Goal: Contribute content: Contribute content

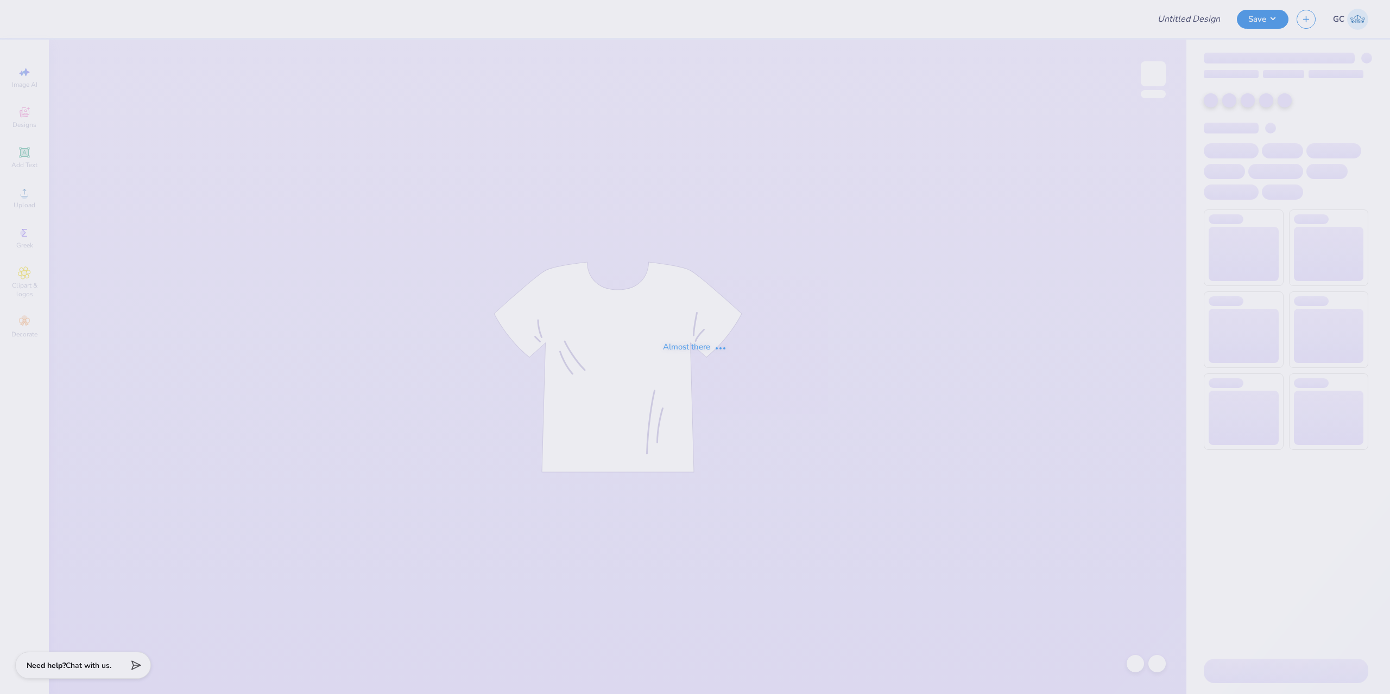
type input "WAFC Final T-Shirt Design!"
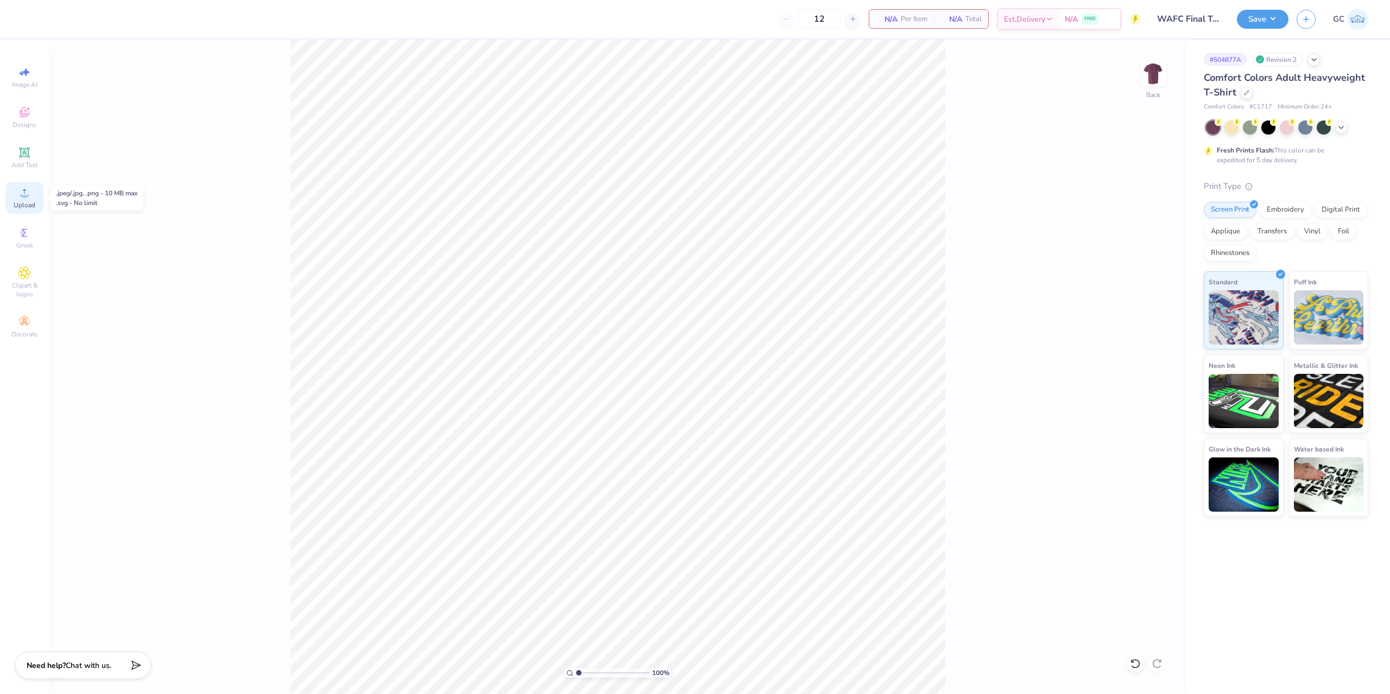
click at [20, 201] on span "Upload" at bounding box center [25, 205] width 22 height 9
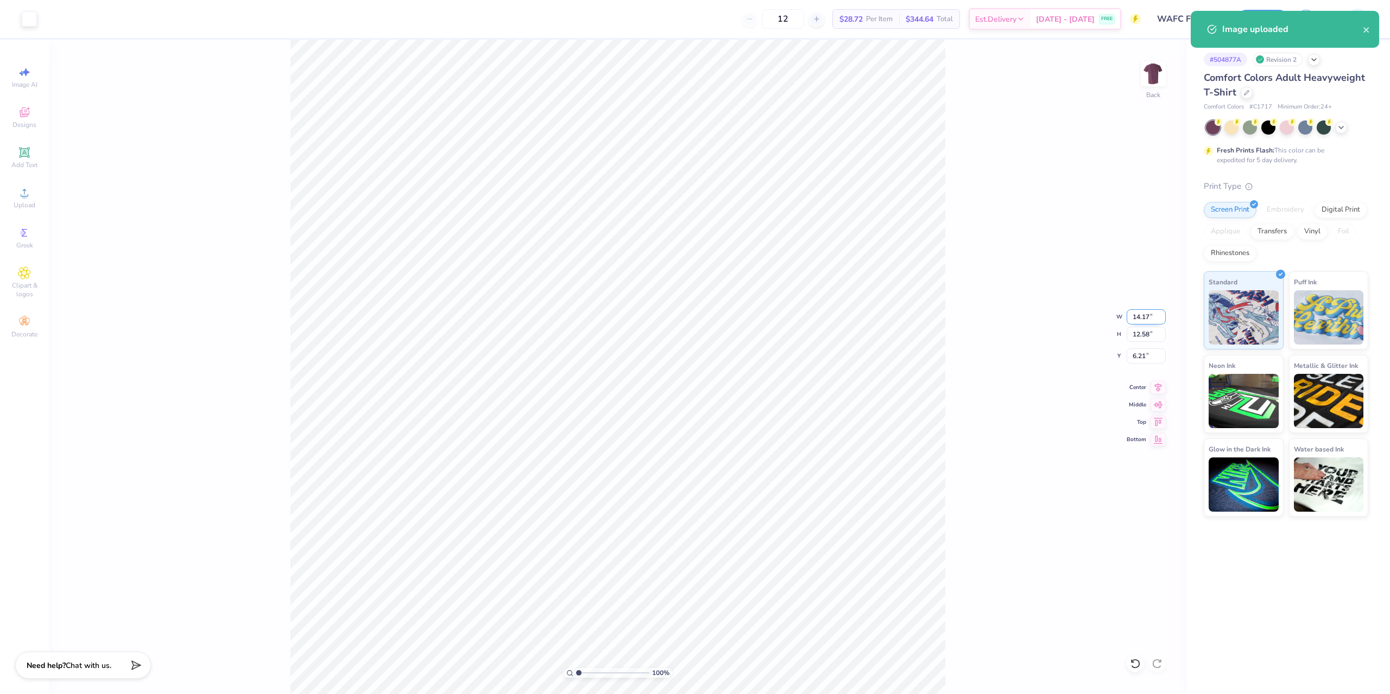
drag, startPoint x: 1131, startPoint y: 320, endPoint x: 1150, endPoint y: 317, distance: 19.8
click at [1155, 318] on input "14.17" at bounding box center [1145, 316] width 39 height 15
type input "10.00"
type input "8.88"
type input "8.06"
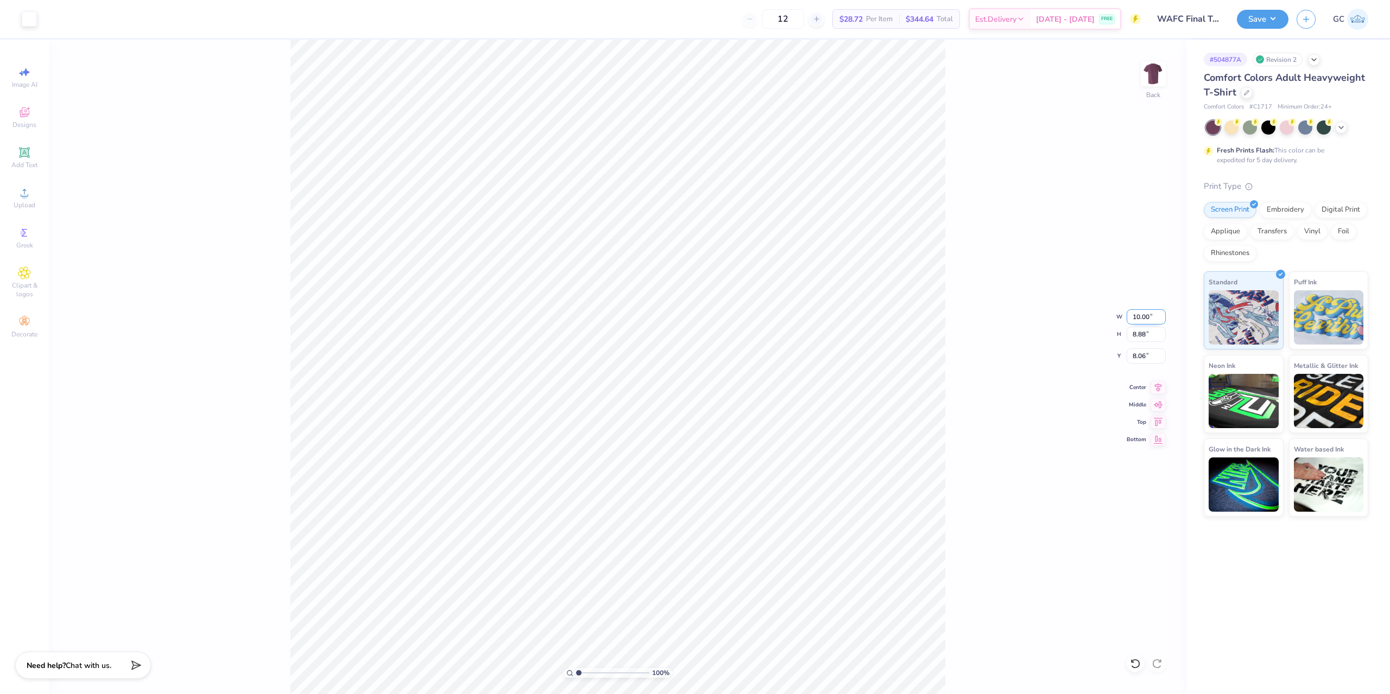
drag, startPoint x: 1152, startPoint y: 315, endPoint x: 1132, endPoint y: 317, distance: 20.1
click at [1132, 317] on input "10.00" at bounding box center [1145, 316] width 39 height 15
type input "7.00"
type input "6.21"
type input "3.00"
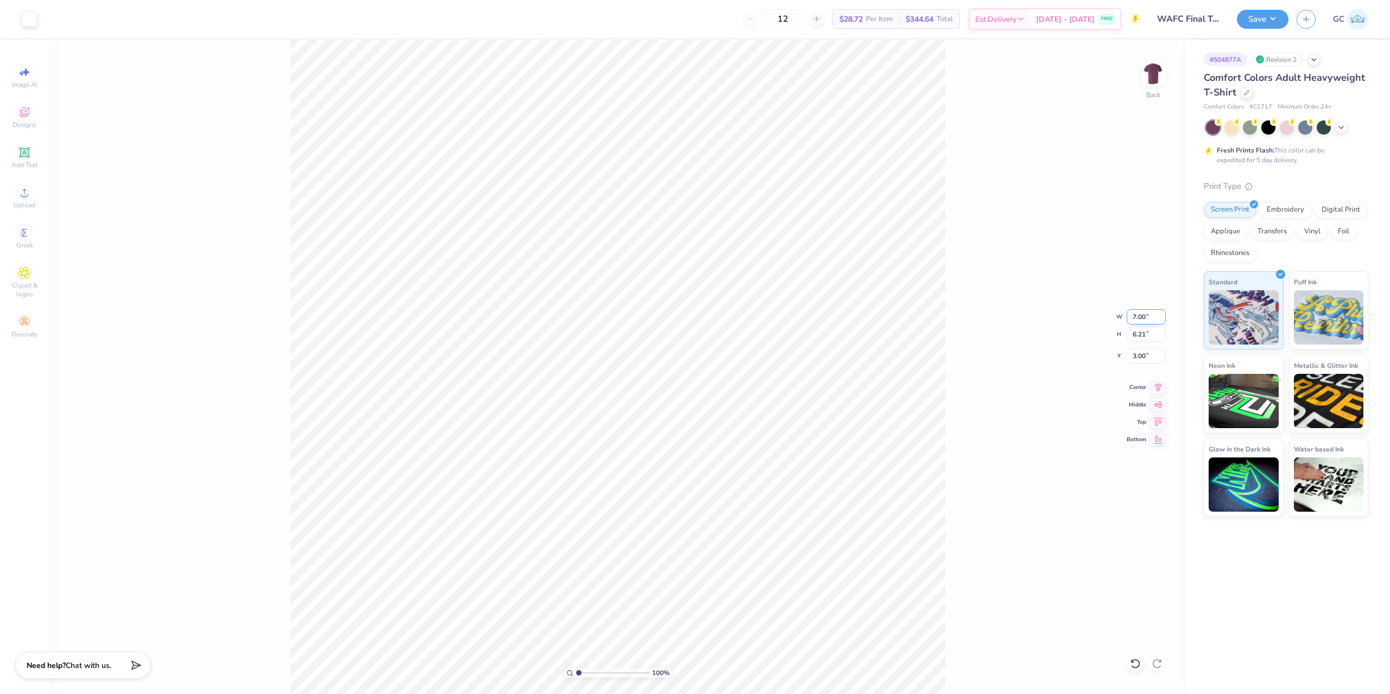
drag, startPoint x: 1140, startPoint y: 318, endPoint x: 1131, endPoint y: 319, distance: 8.8
click at [1131, 319] on input "7.00" at bounding box center [1145, 316] width 39 height 15
type input "8.00"
type input "7.10"
type input "3.00"
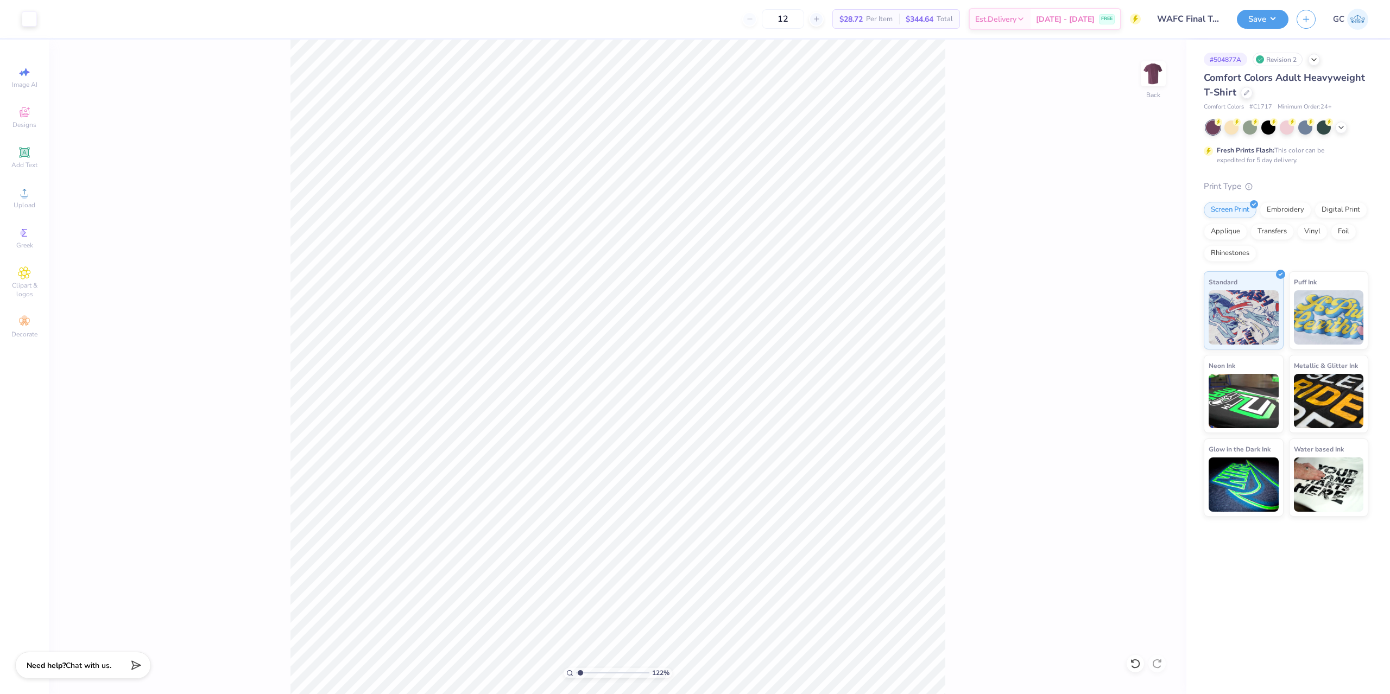
type input "1.22152498603933"
drag, startPoint x: 1151, startPoint y: 314, endPoint x: 1131, endPoint y: 317, distance: 20.9
click at [1131, 317] on input "8.00" at bounding box center [1145, 316] width 39 height 15
type input "9"
type input "1.22152498603933"
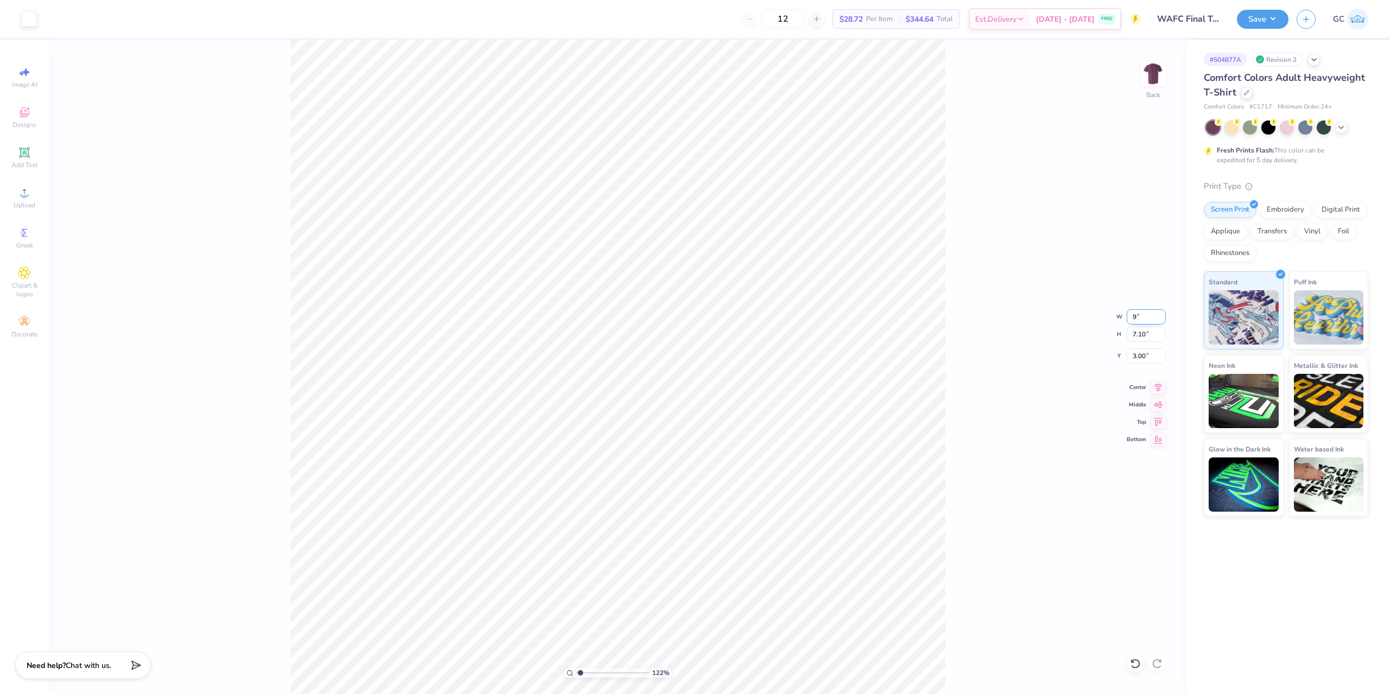
type input "9.00"
type input "7.99"
type input "2.56"
type input "1.22152498603933"
type input "3.00"
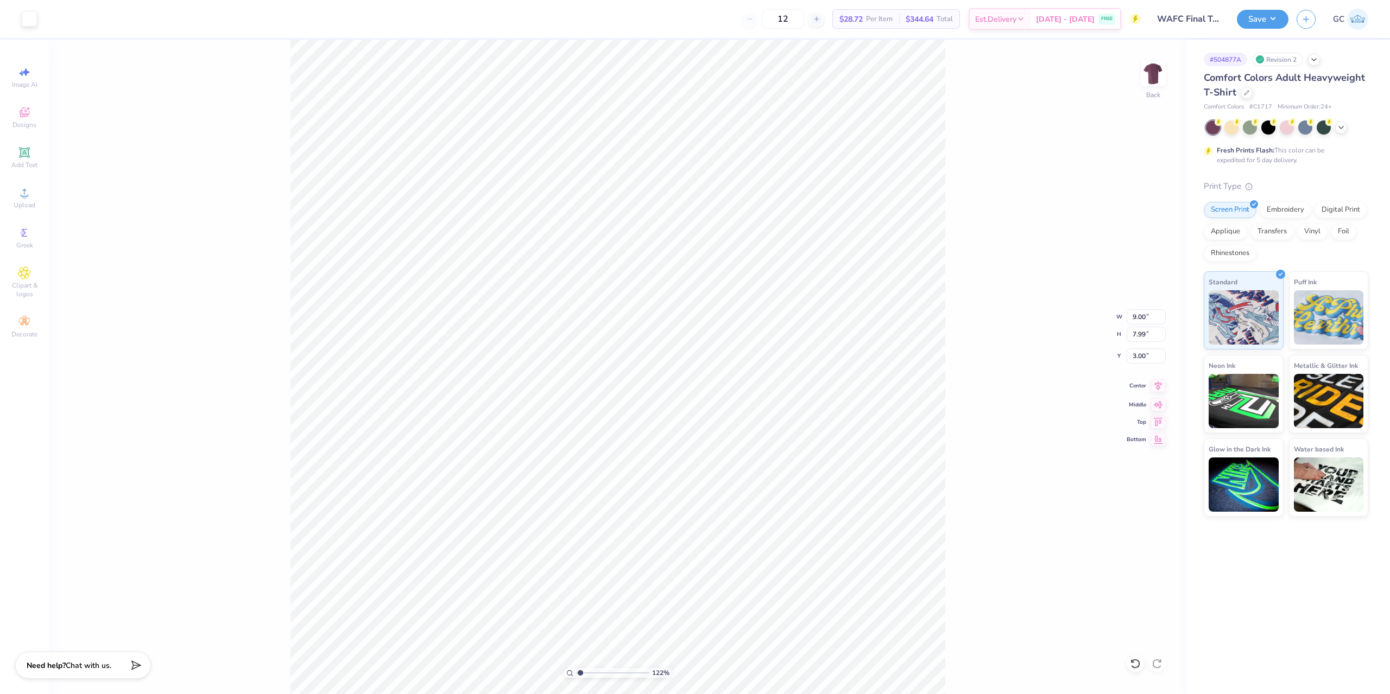
click at [1158, 388] on icon at bounding box center [1157, 385] width 15 height 13
click at [1275, 5] on div "Save GC" at bounding box center [1312, 19] width 153 height 38
click at [1275, 14] on button "Save" at bounding box center [1262, 17] width 52 height 19
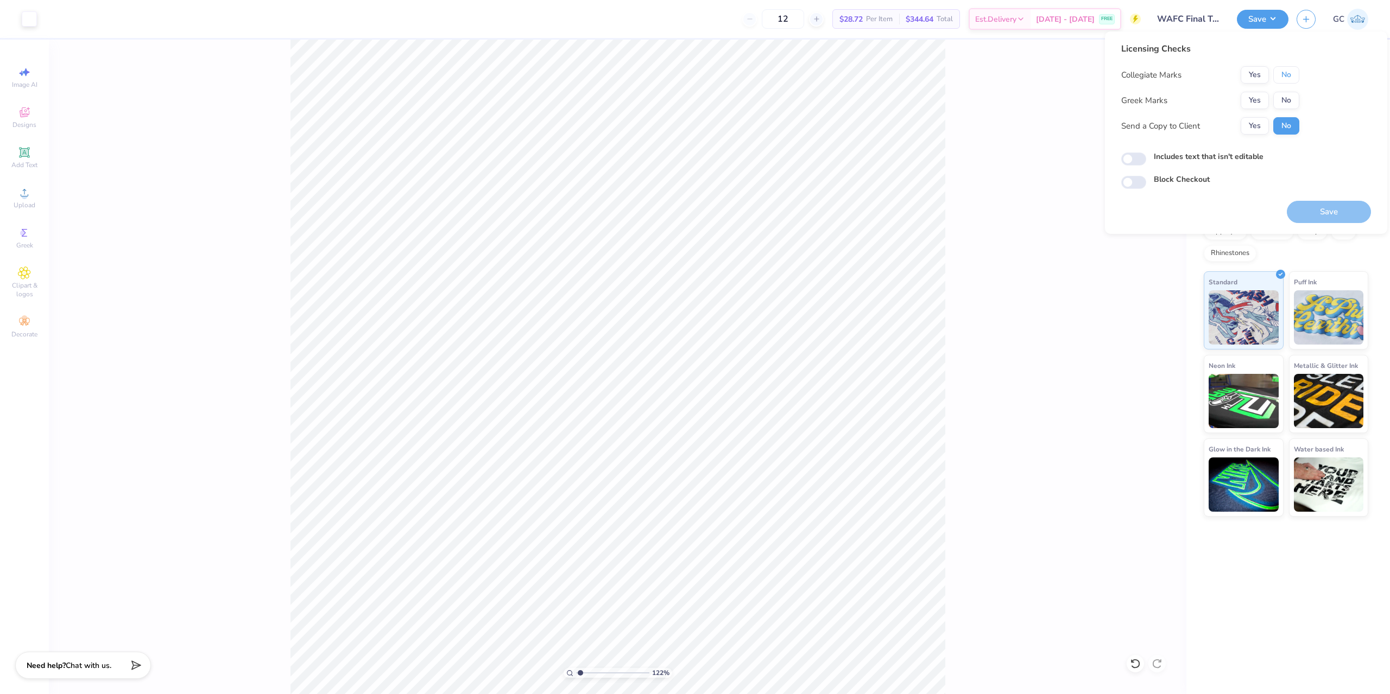
click at [1286, 79] on button "No" at bounding box center [1286, 74] width 26 height 17
click at [1290, 95] on button "No" at bounding box center [1286, 100] width 26 height 17
click at [1326, 205] on button "Save" at bounding box center [1328, 212] width 84 height 22
type input "1.22152498603933"
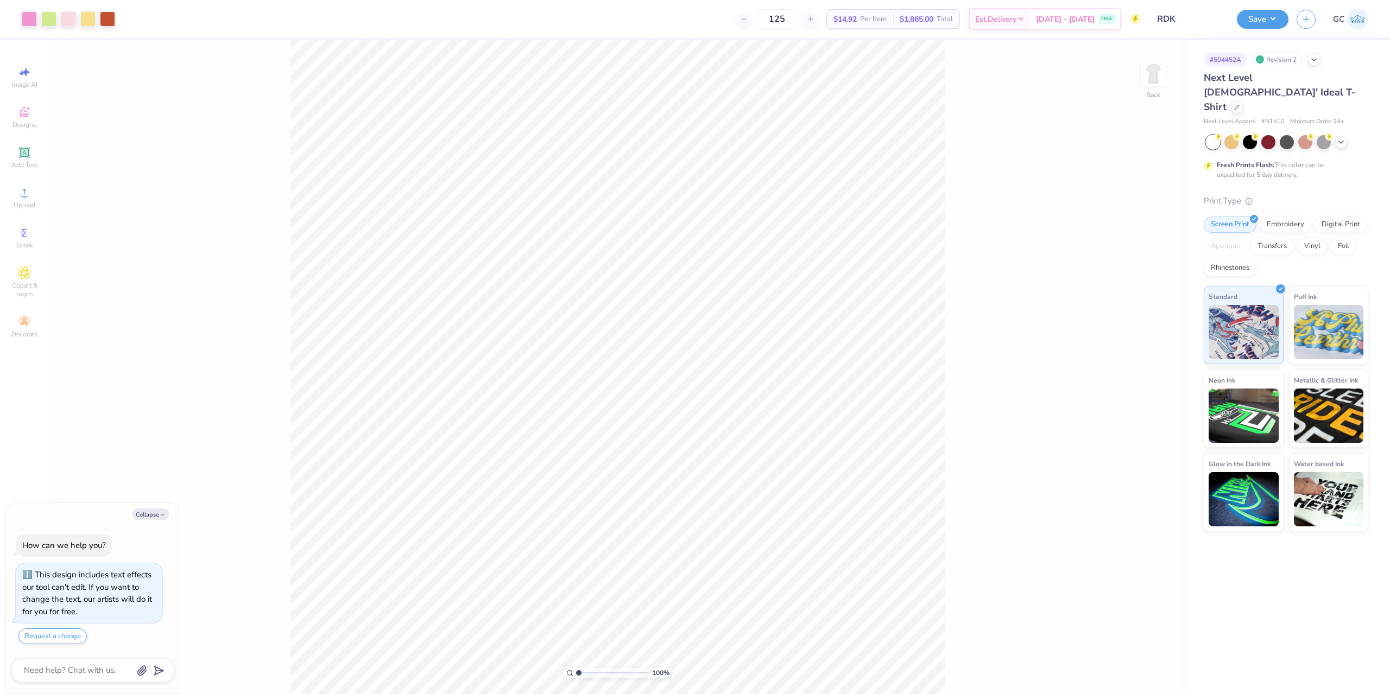
type textarea "x"
type input "1.22152498603932"
type textarea "x"
type input "1.22152498603932"
type textarea "x"
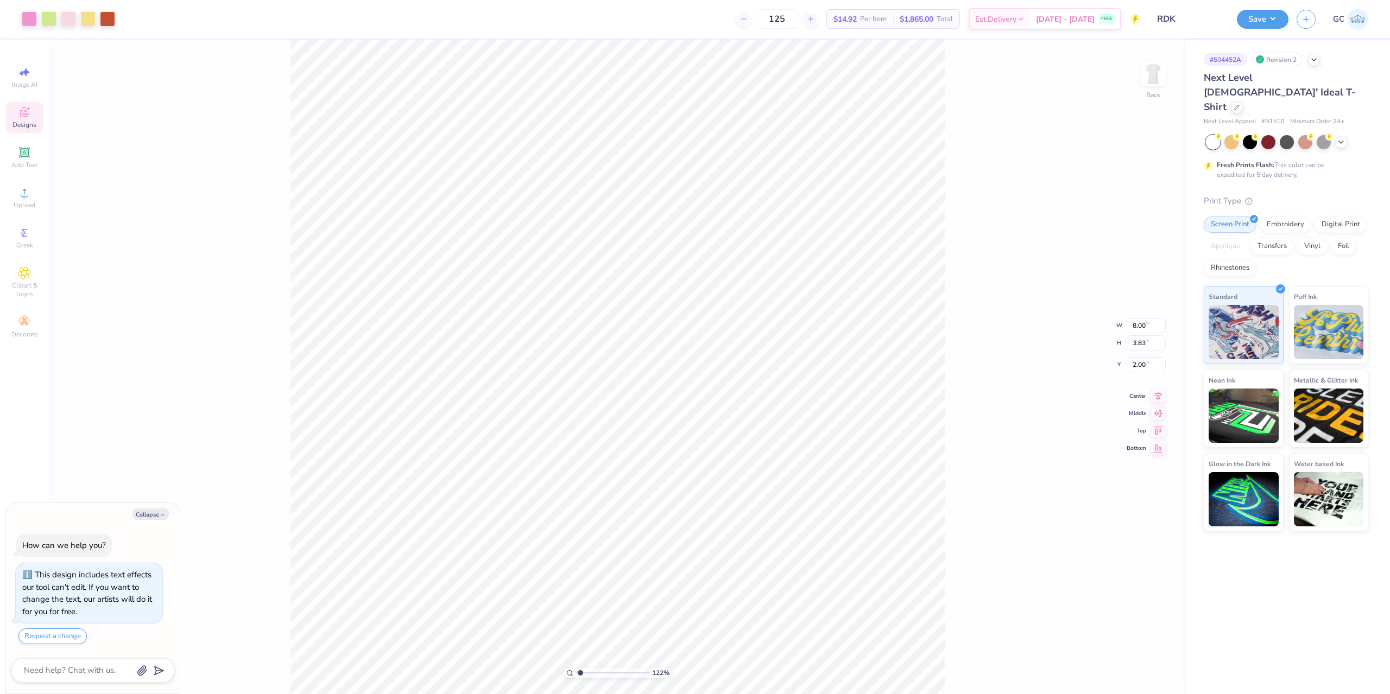
type input "1.22152498603932"
click at [32, 117] on div "Designs" at bounding box center [24, 118] width 38 height 32
type textarea "x"
type input "1.22152498603932"
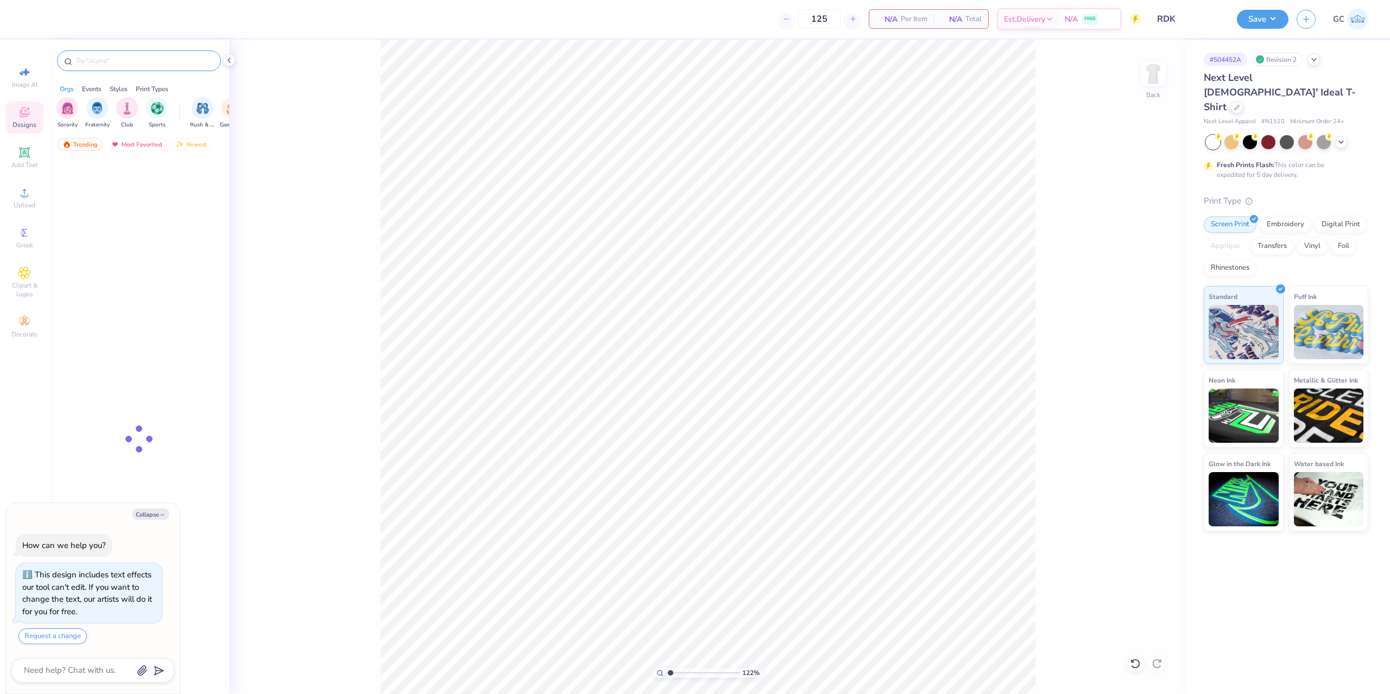
type textarea "x"
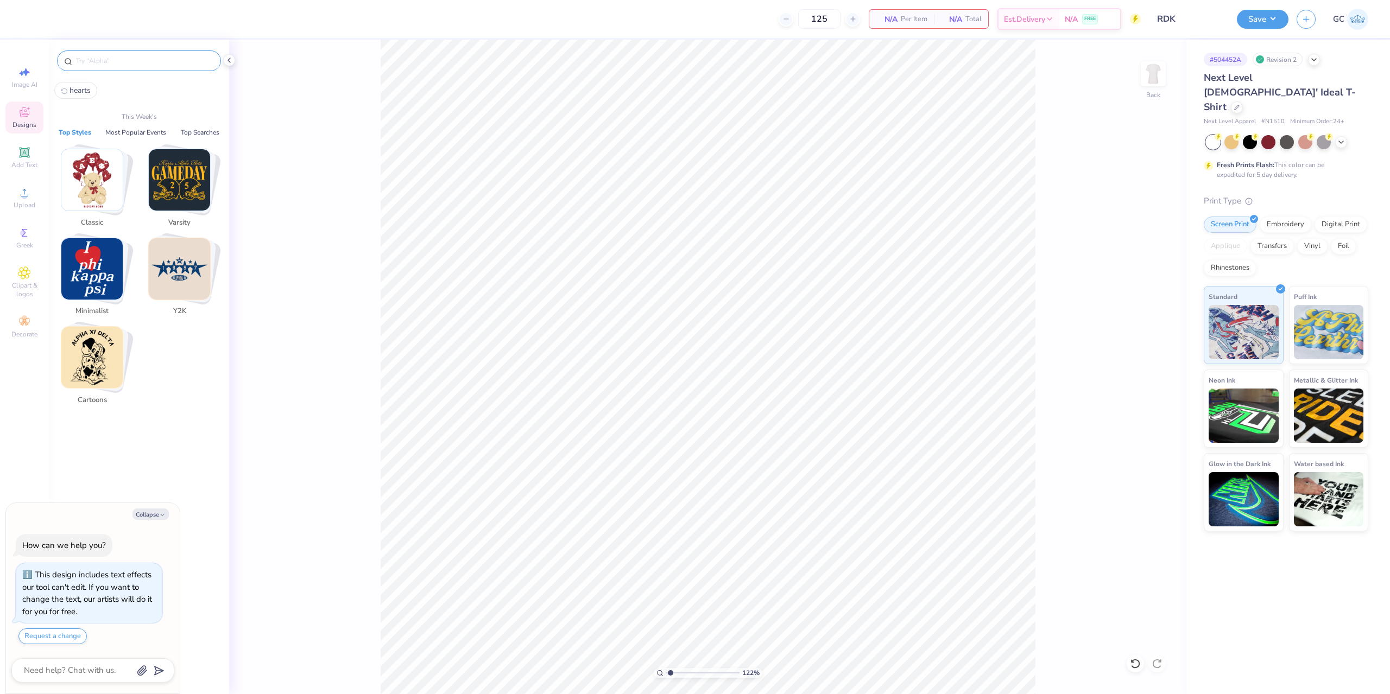
click at [144, 61] on input "text" at bounding box center [144, 60] width 139 height 11
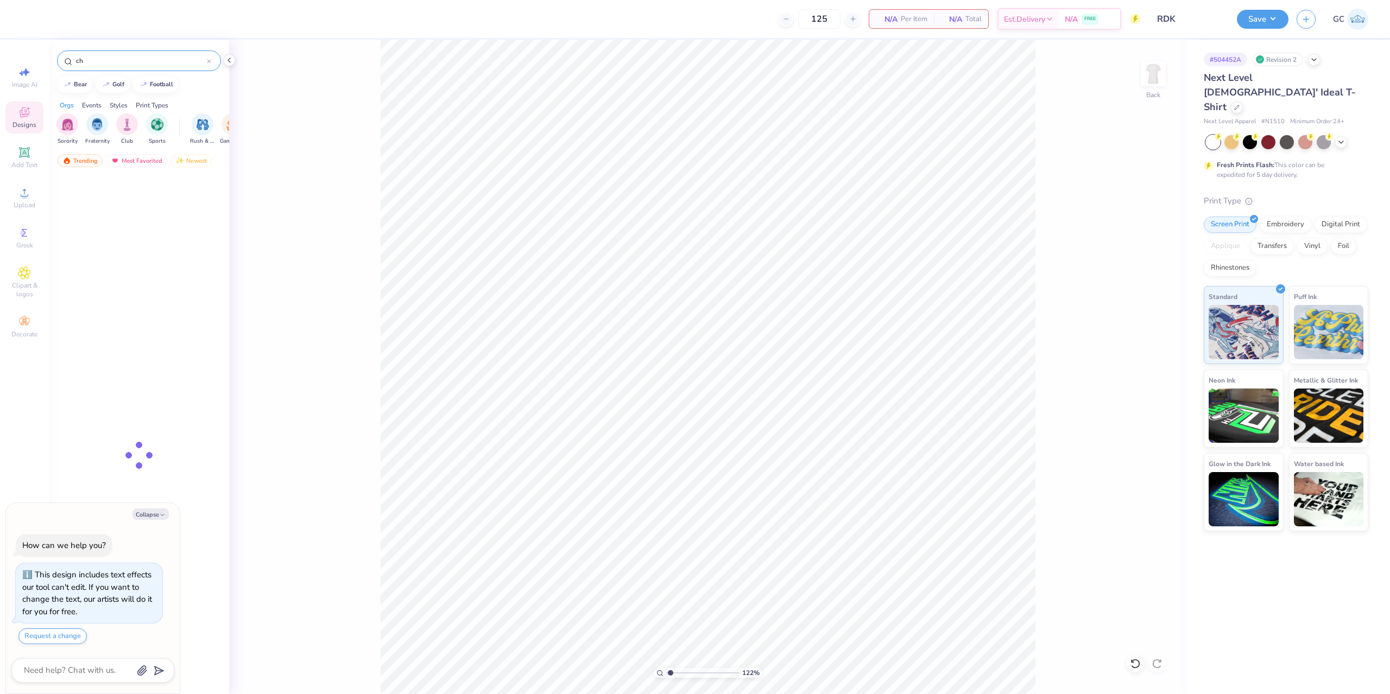
type input "c"
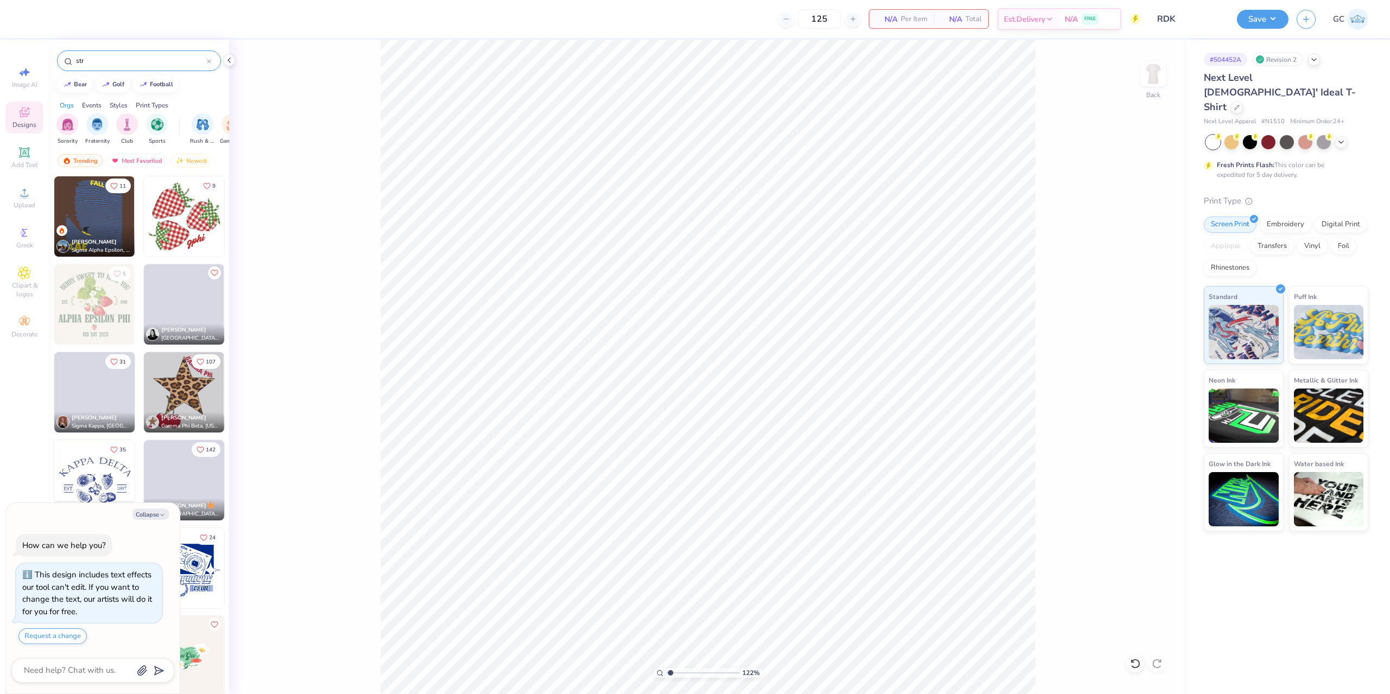
type input "str"
click at [170, 208] on img at bounding box center [184, 216] width 80 height 80
type textarea "x"
type input "1.22152498603932"
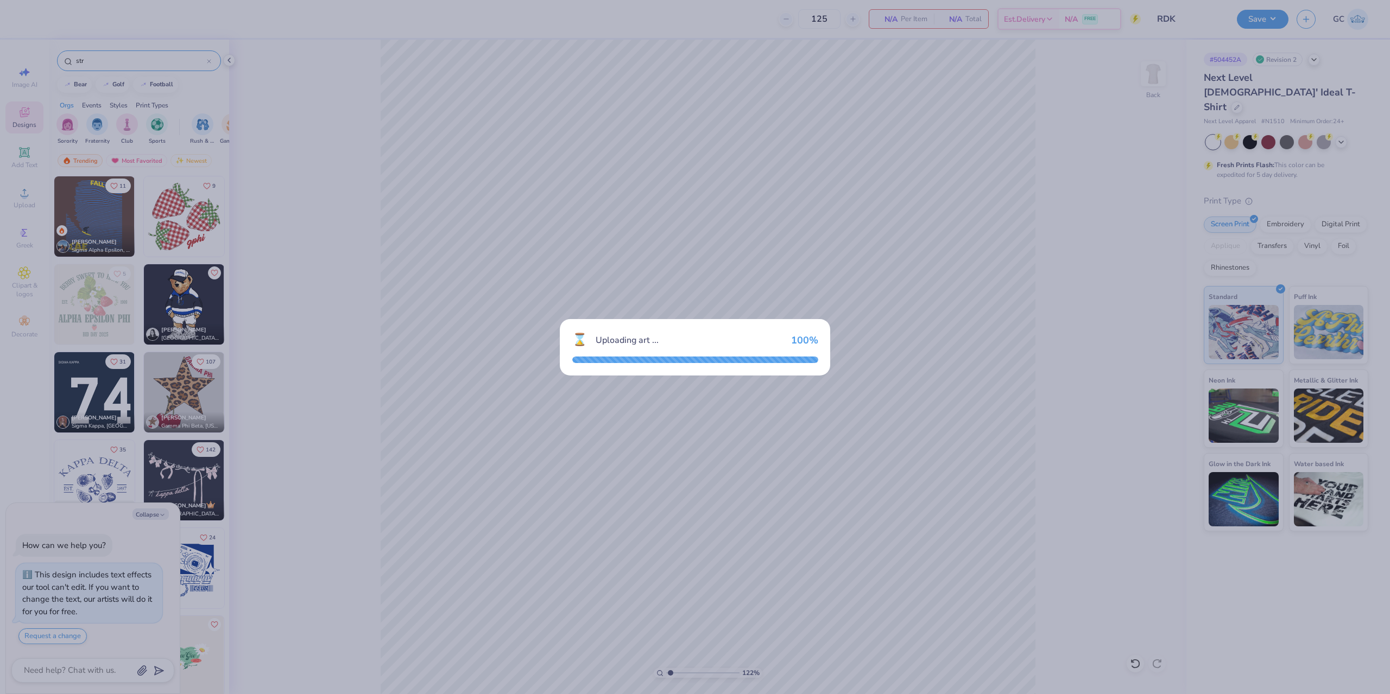
type textarea "x"
type input "1.22152498603932"
type textarea "x"
type input "1.22152498603932"
type textarea "x"
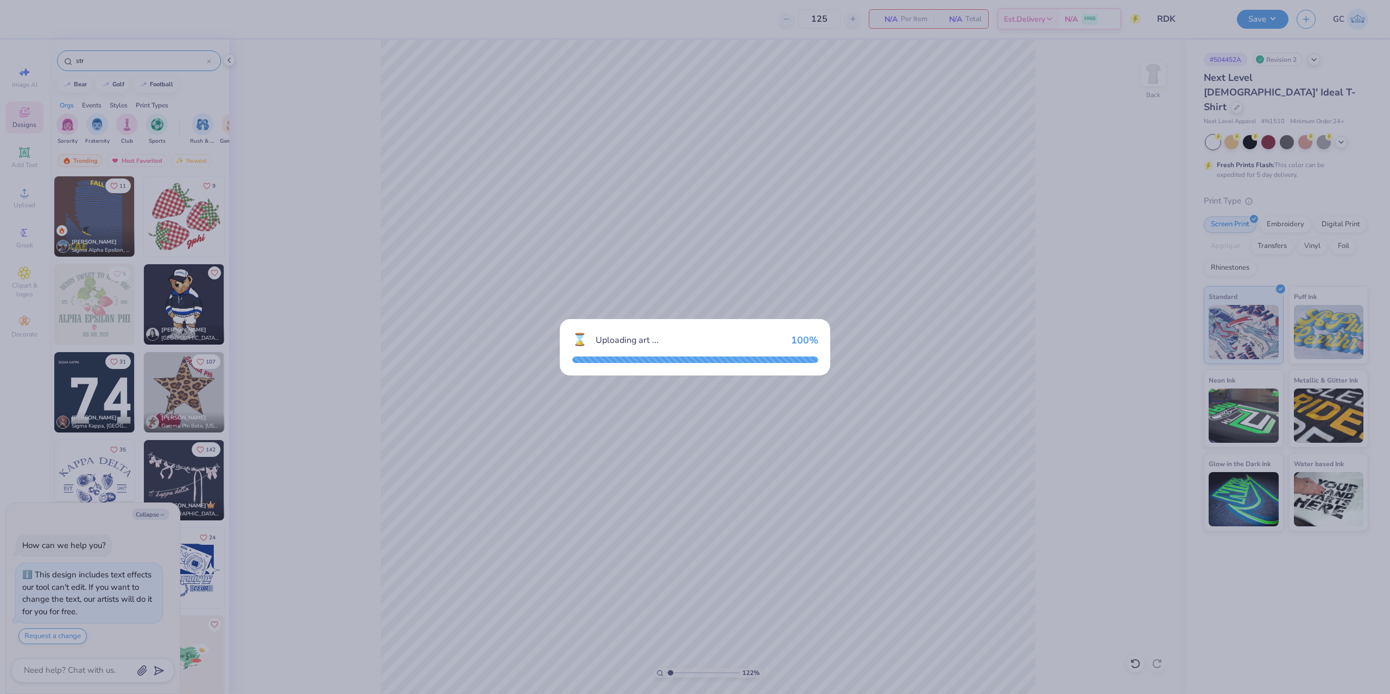
type input "1.22152498603932"
type textarea "x"
type input "1.22152498603932"
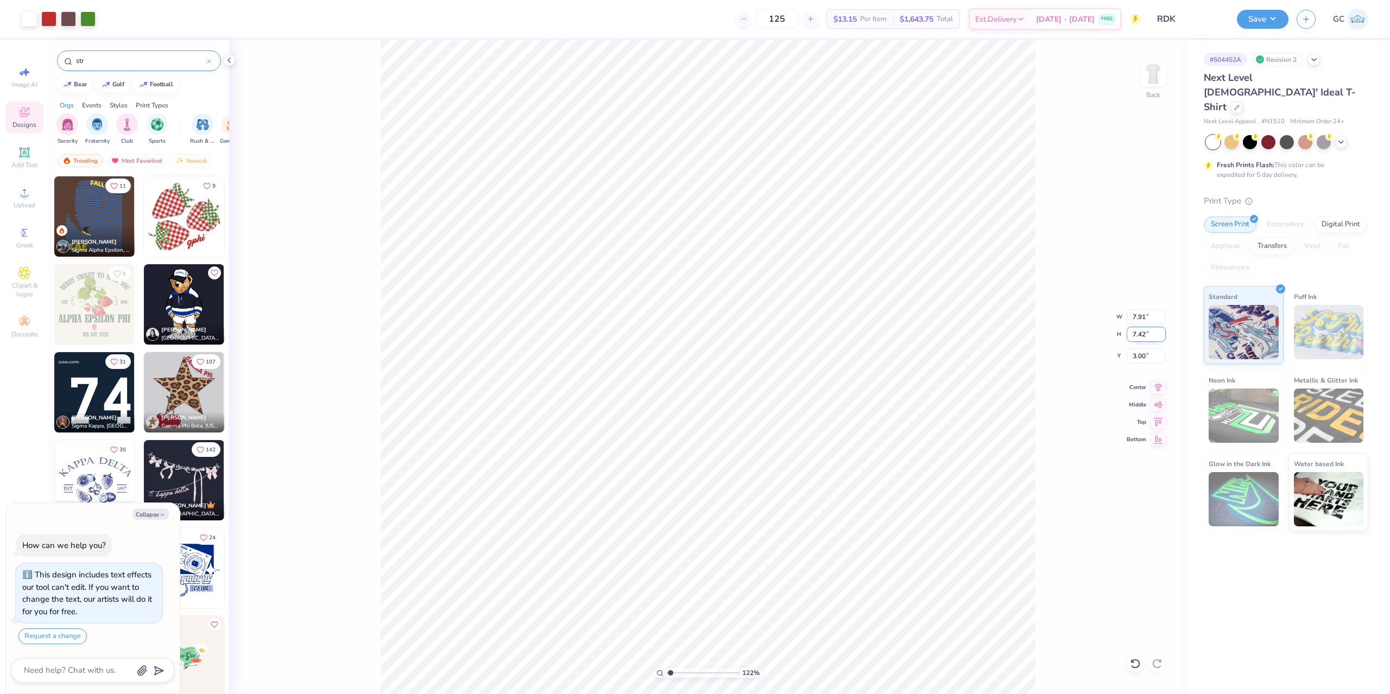
type textarea "x"
type input "1.22152498603932"
type textarea "x"
type input "1.22152498603932"
type textarea "x"
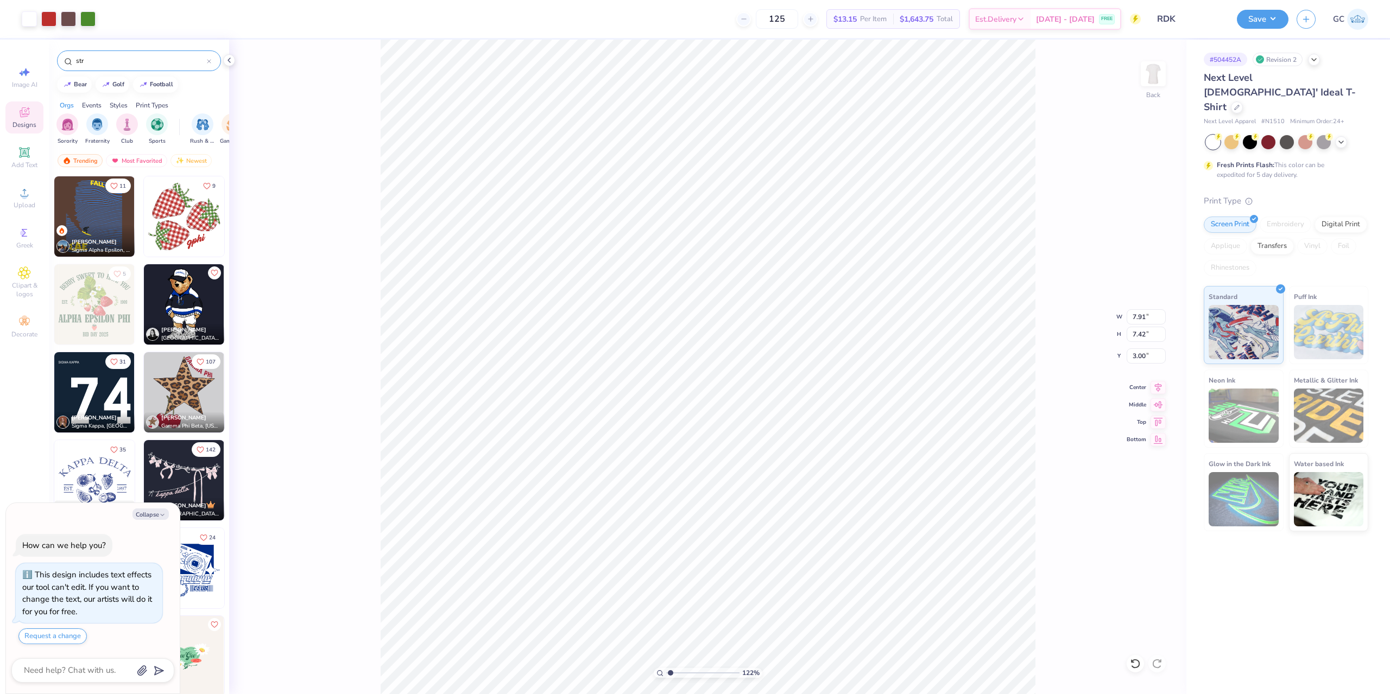
type input "1.22152498603932"
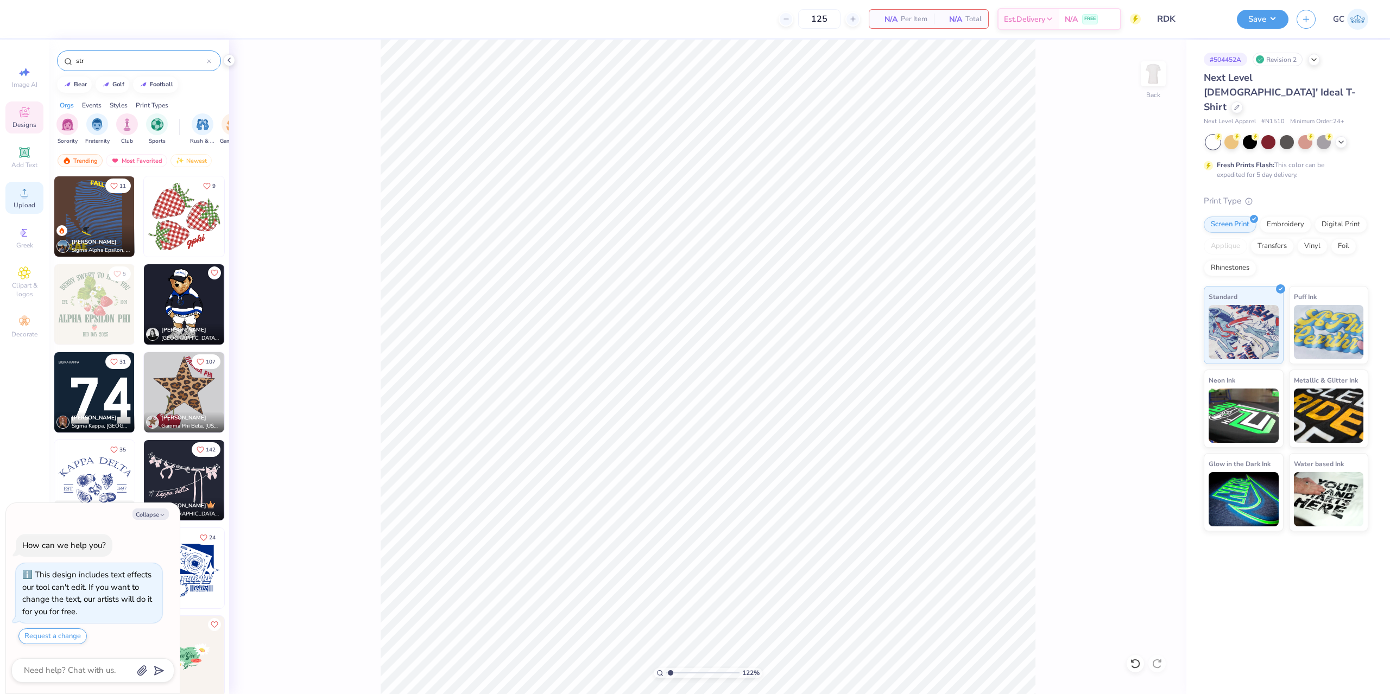
click at [21, 196] on icon at bounding box center [24, 192] width 13 height 13
type textarea "x"
type input "1.22152498603932"
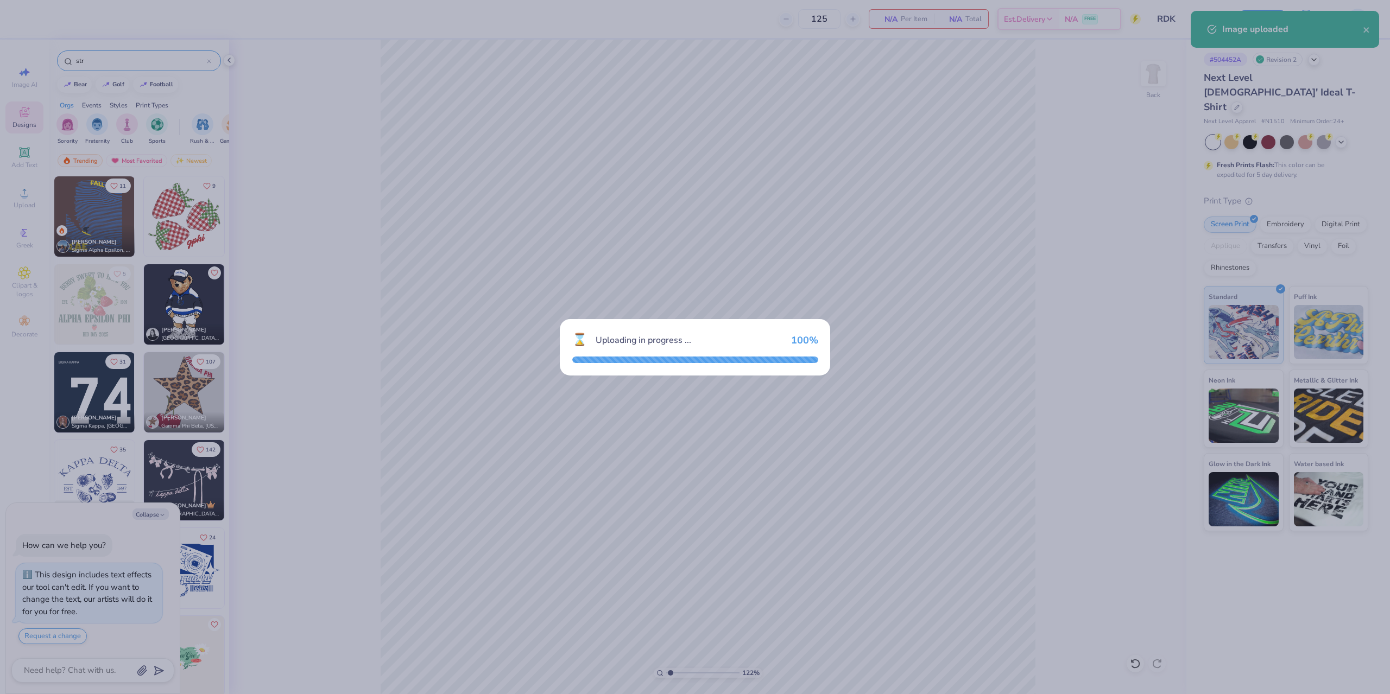
type textarea "x"
type input "1.22152498603932"
type textarea "x"
type input "1.22152498603932"
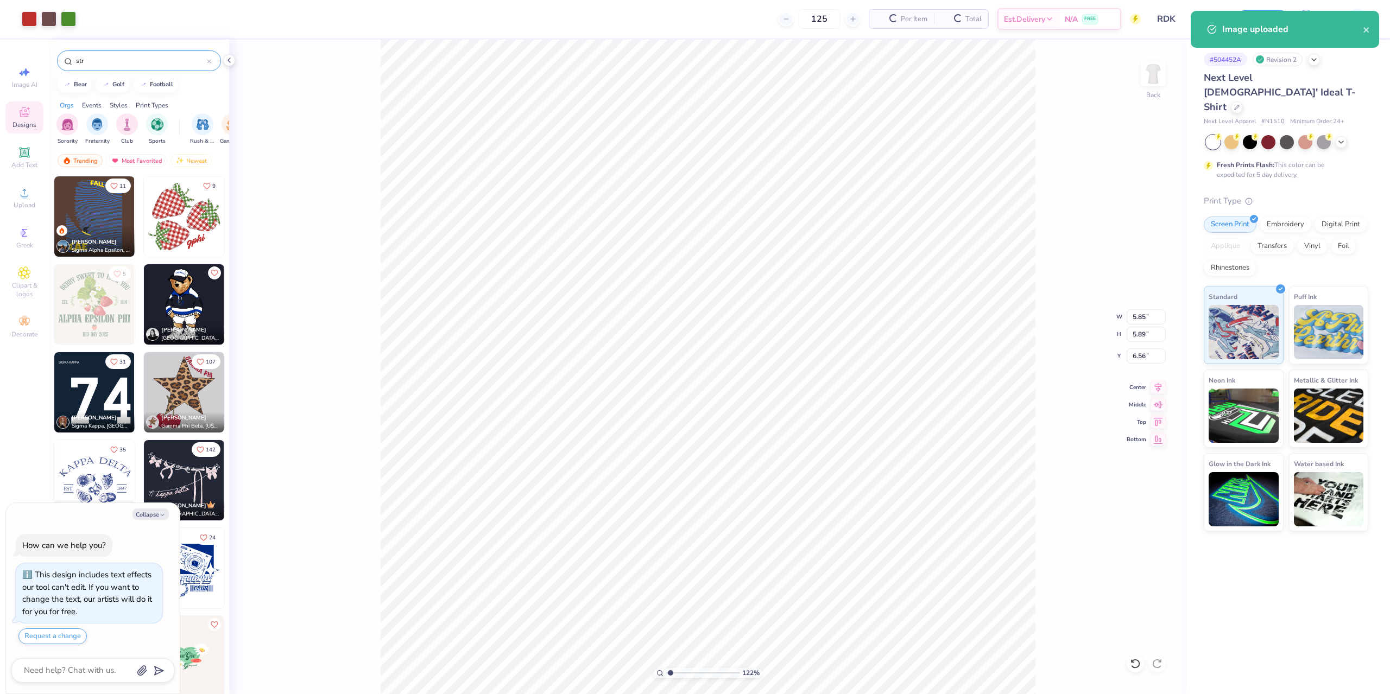
type textarea "x"
type input "1.22152498603932"
type textarea "x"
type input "1.22152498603932"
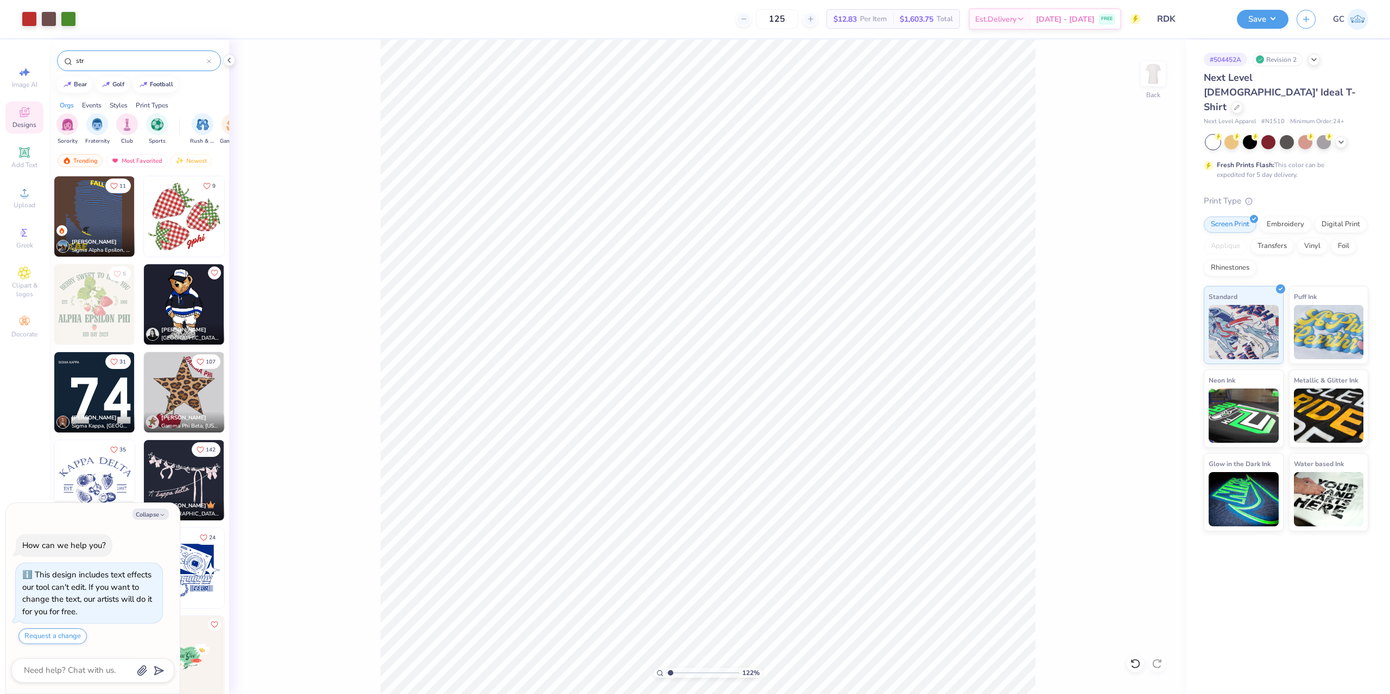
type textarea "x"
type input "1.22152498603932"
type textarea "x"
type input "1.22152498603932"
click at [230, 59] on icon at bounding box center [229, 60] width 9 height 9
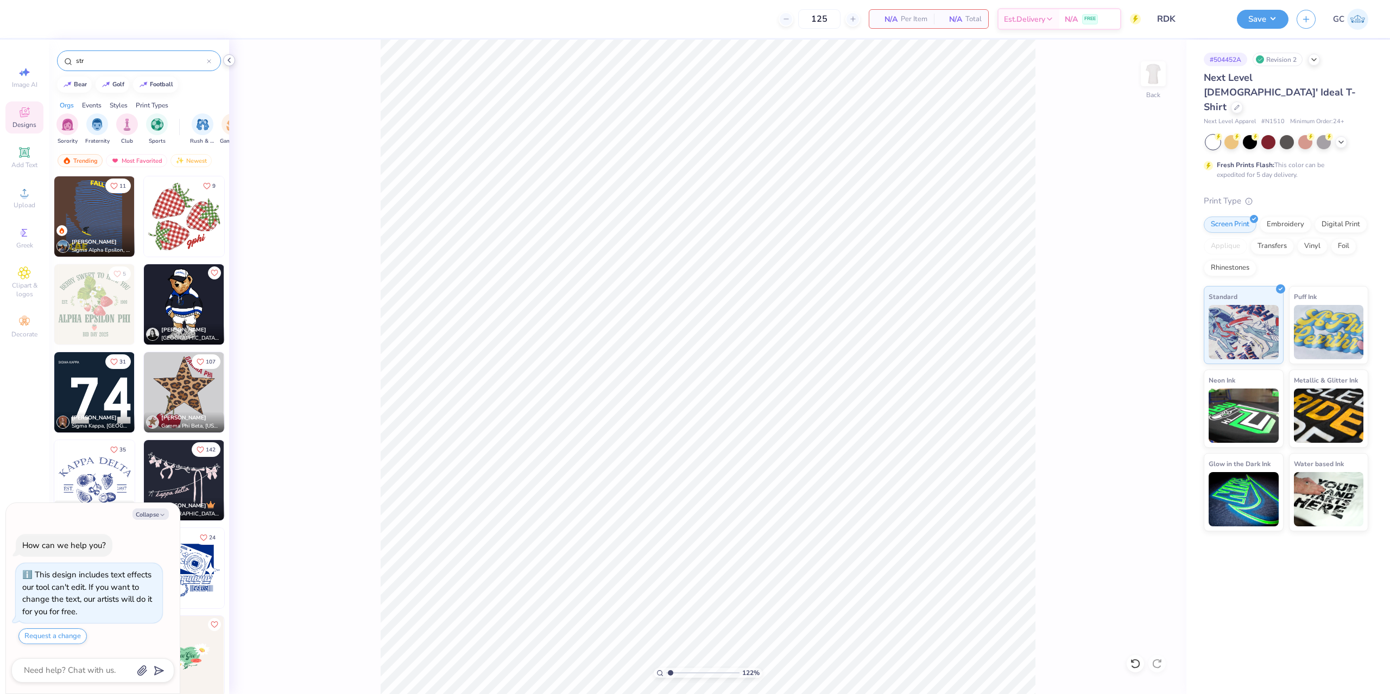
type textarea "x"
type input "1.22152498603932"
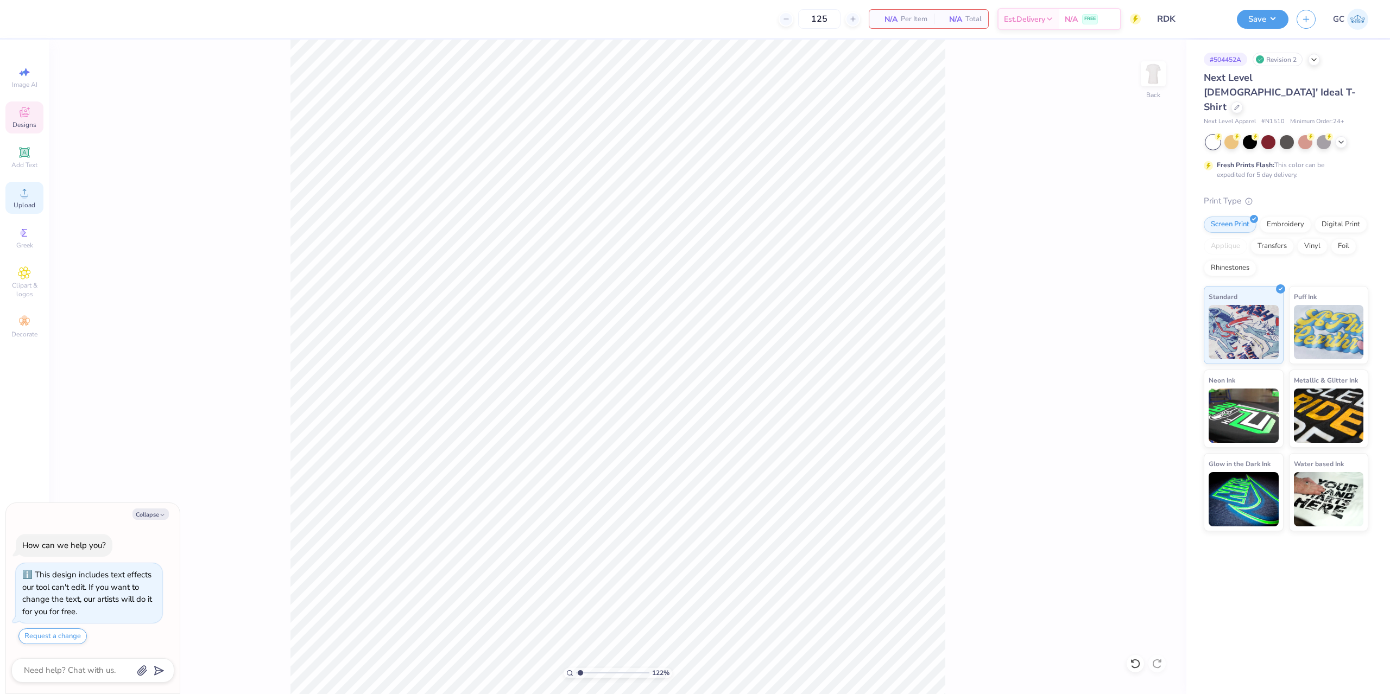
click at [21, 207] on span "Upload" at bounding box center [25, 205] width 22 height 9
type textarea "x"
type input "1.22152498603932"
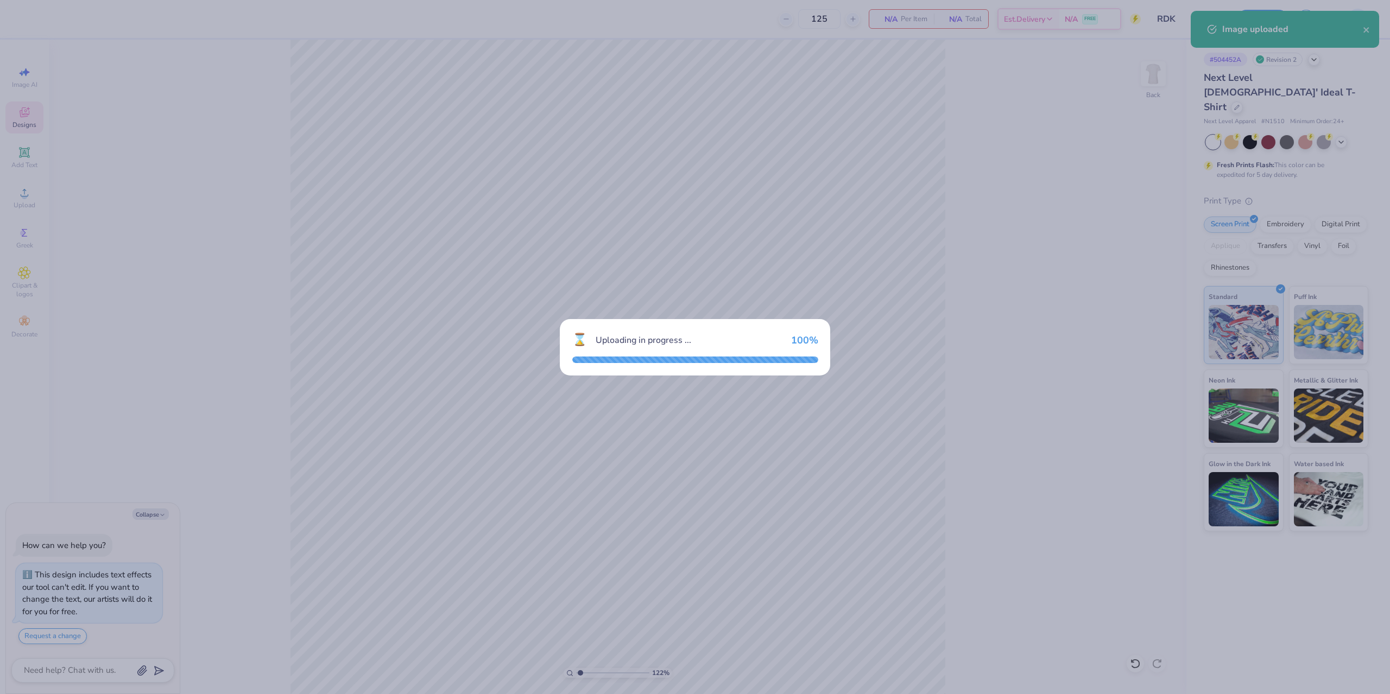
type textarea "x"
type input "1.22152498603932"
type textarea "x"
type input "1.22152498603932"
type textarea "x"
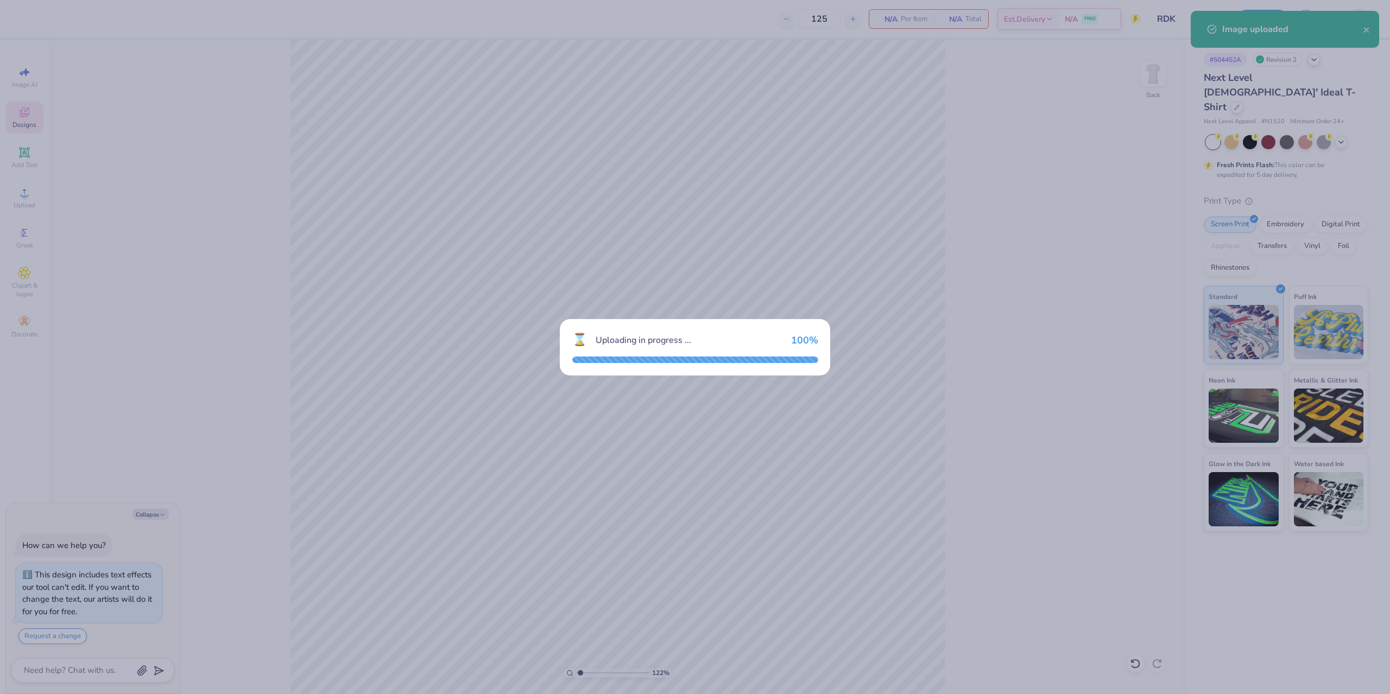
type input "1.22152498603932"
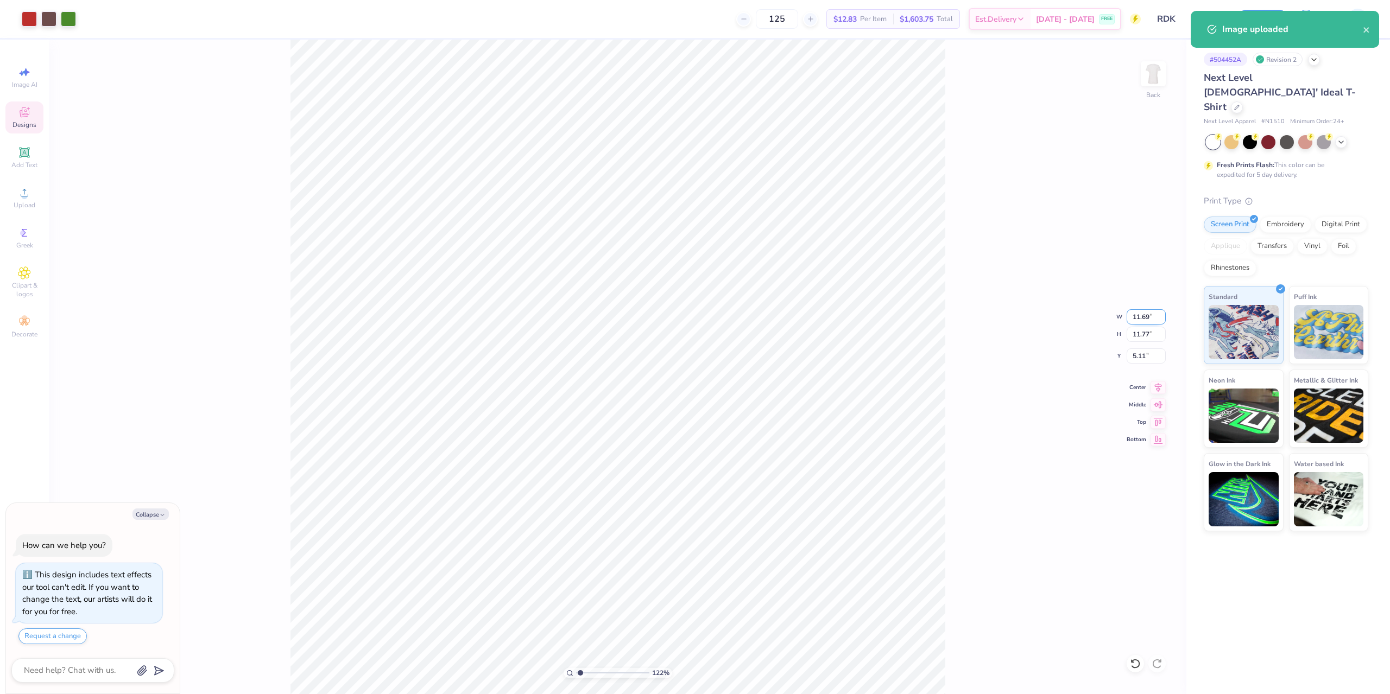
drag, startPoint x: 1132, startPoint y: 321, endPoint x: 1151, endPoint y: 318, distance: 19.3
click at [1151, 318] on input "11.69" at bounding box center [1145, 316] width 39 height 15
type input "8"
type textarea "x"
type input "1.22152498603932"
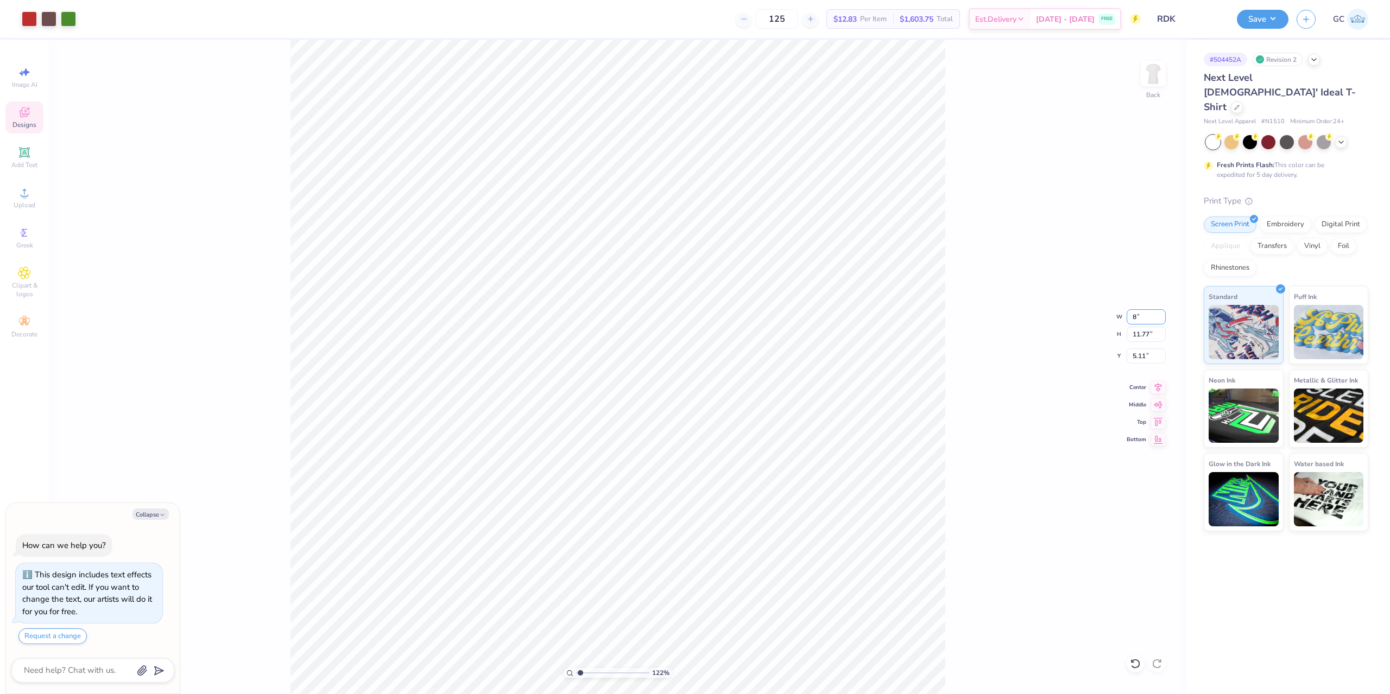
type input "8.00"
type input "8.05"
drag, startPoint x: 1148, startPoint y: 354, endPoint x: 1134, endPoint y: 354, distance: 14.1
click at [1134, 354] on input "6.97" at bounding box center [1145, 355] width 39 height 15
type input "3"
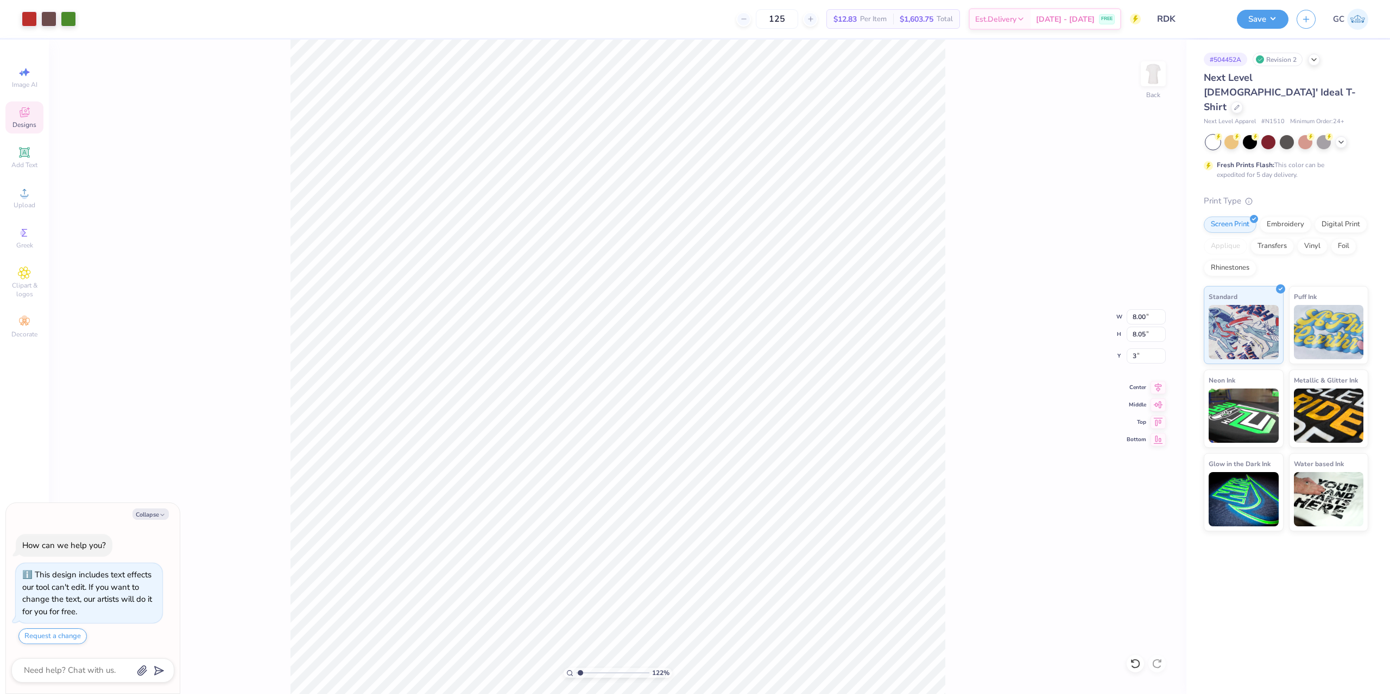
type textarea "x"
type input "1.22152498603932"
type input "3.00"
type textarea "x"
type input "1.22152498603932"
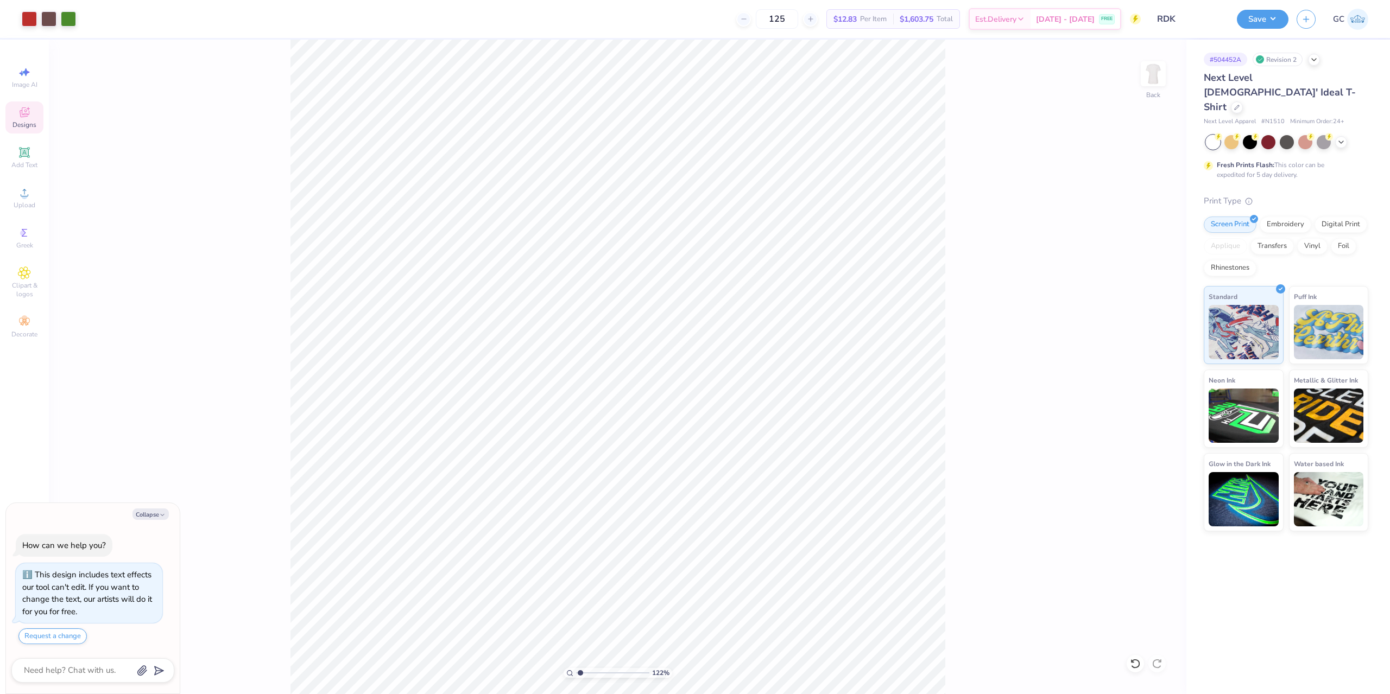
type textarea "x"
type input "1.22152498603932"
drag, startPoint x: 1131, startPoint y: 357, endPoint x: 1149, endPoint y: 357, distance: 17.9
click at [1149, 357] on input "3.00" at bounding box center [1145, 355] width 39 height 15
type input "2"
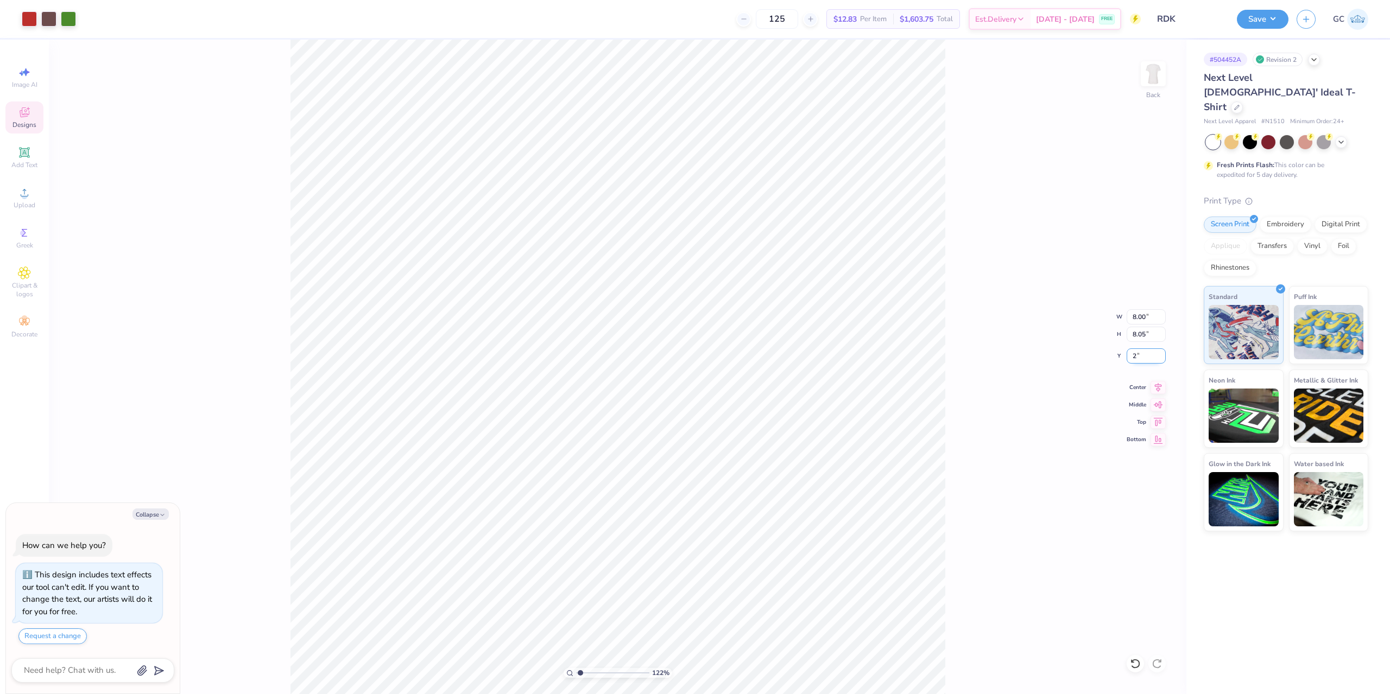
type textarea "x"
type input "1.22152498603932"
type input "2.00"
type textarea "x"
type input "1.22152498603932"
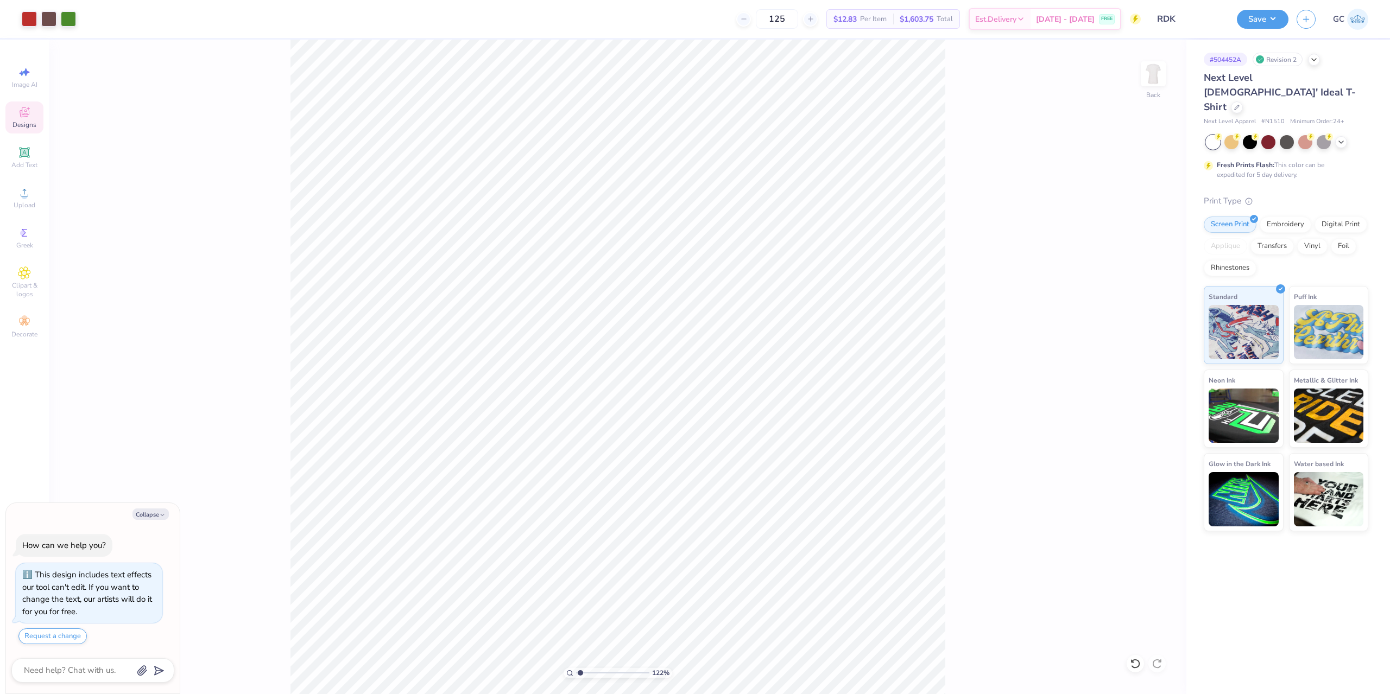
type textarea "x"
type input "1.22152498603932"
drag, startPoint x: 948, startPoint y: 351, endPoint x: 639, endPoint y: 0, distance: 467.6
click at [948, 351] on div "122 % Back W 8.00 8.00 " H 8.05 8.05 " Y 2.00 2.00 " Center Middle Top Bottom" at bounding box center [617, 367] width 1137 height 655
type textarea "x"
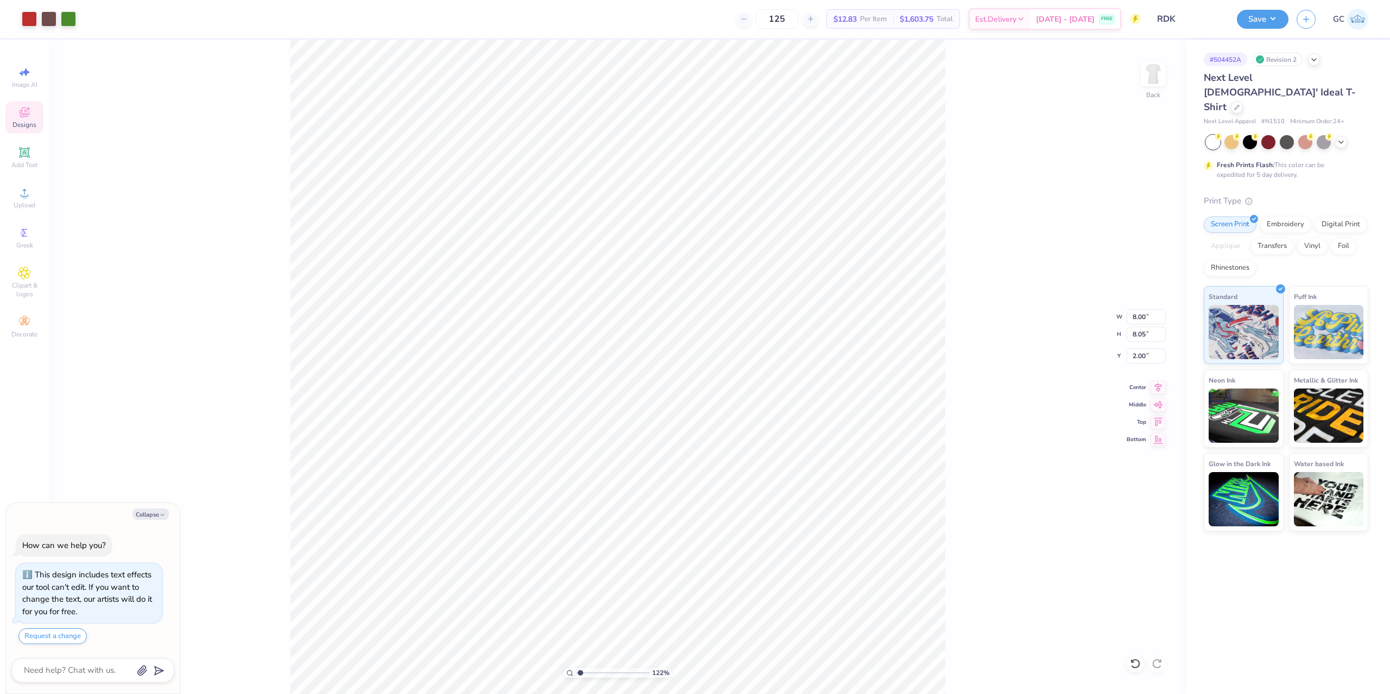
type input "1.22152498603932"
click at [1268, 20] on button "Save" at bounding box center [1262, 17] width 52 height 19
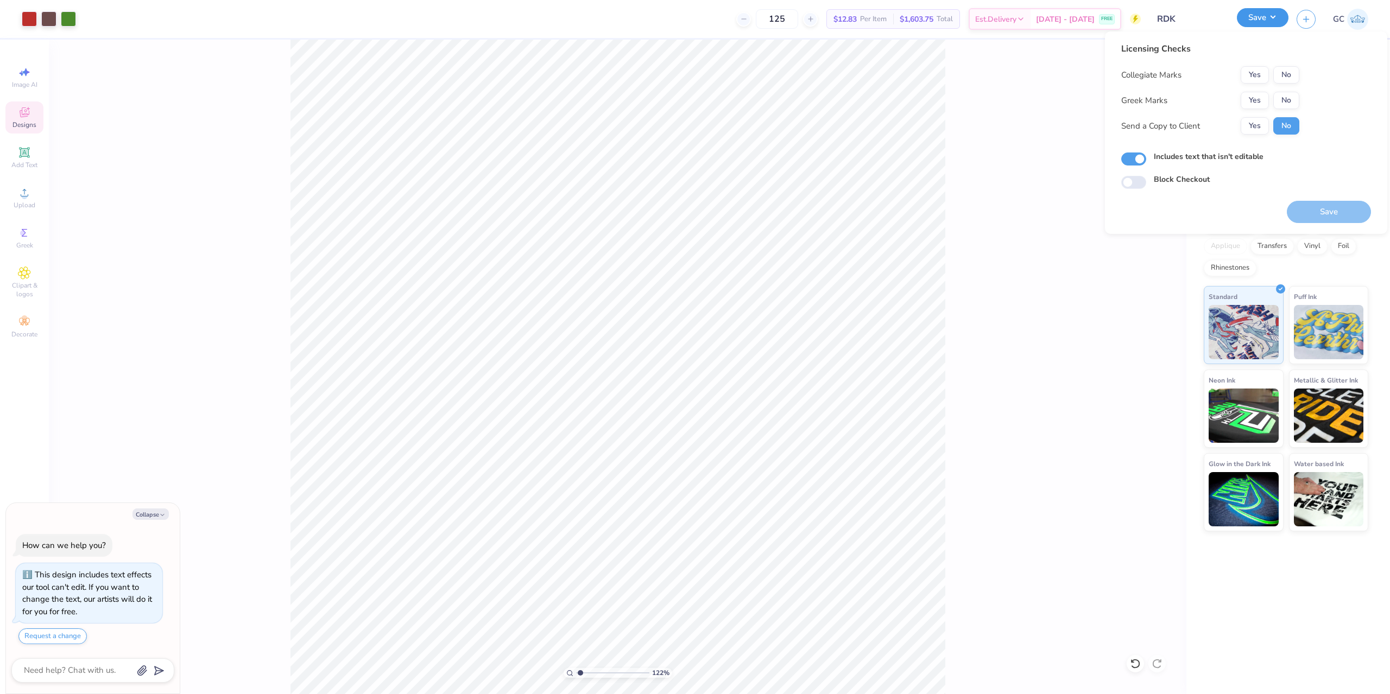
type textarea "x"
type input "1.22152498603932"
click at [1254, 101] on button "Yes" at bounding box center [1254, 100] width 28 height 17
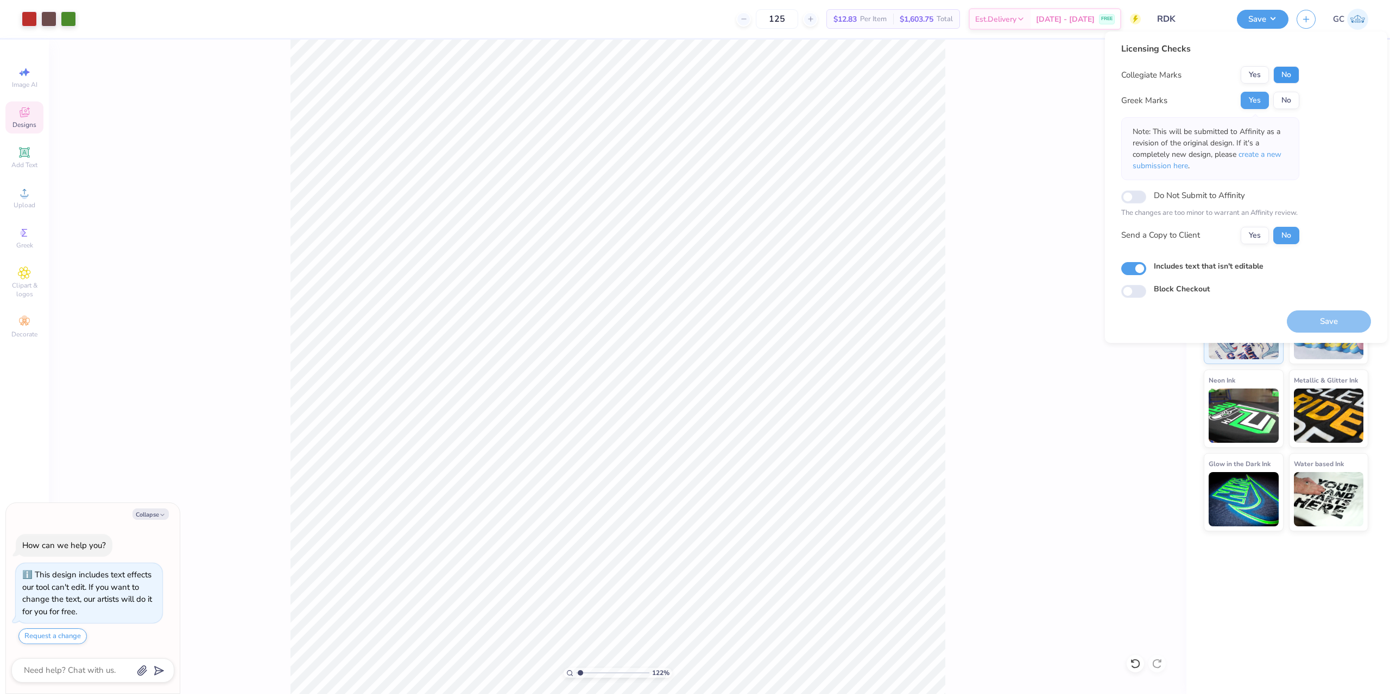
click at [1292, 76] on button "No" at bounding box center [1286, 74] width 26 height 17
type textarea "x"
type input "1.22152498603932"
click at [1321, 317] on button "Save" at bounding box center [1328, 321] width 84 height 22
type textarea "x"
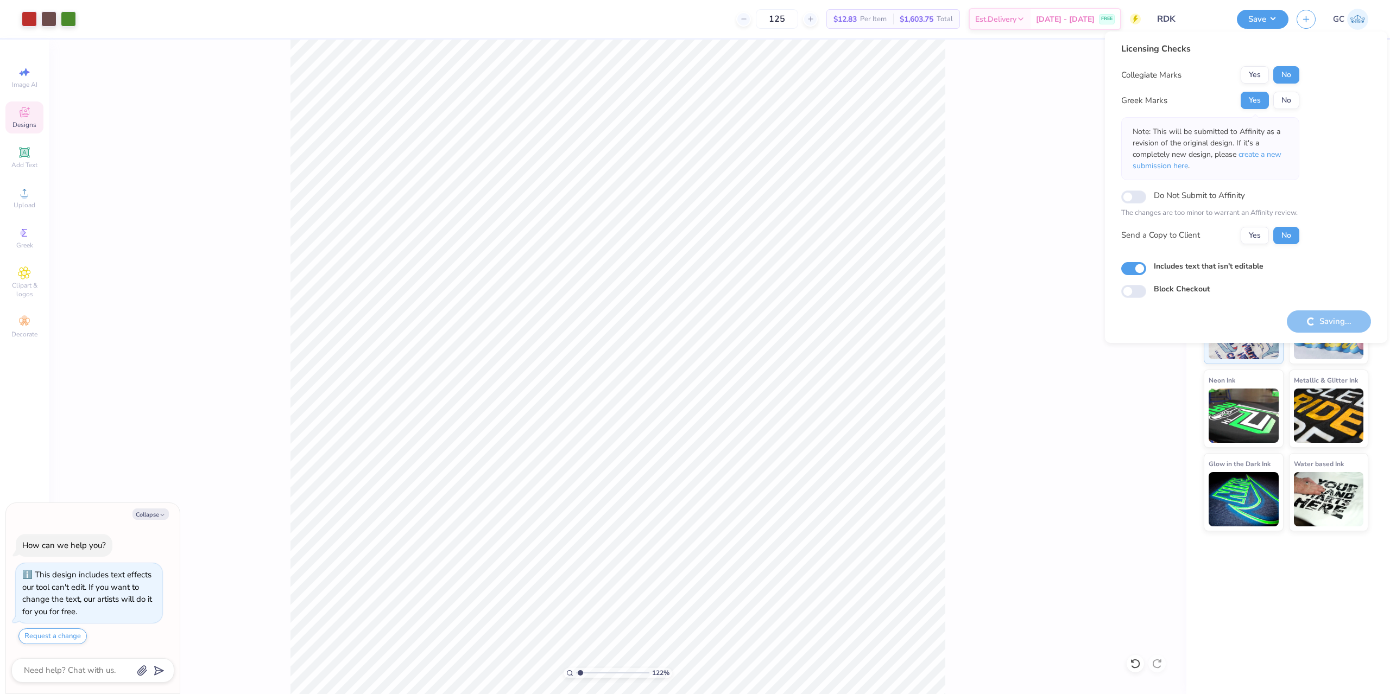
type input "1.22152498603932"
type textarea "x"
type input "1.22152498603932"
